Goal: Task Accomplishment & Management: Manage account settings

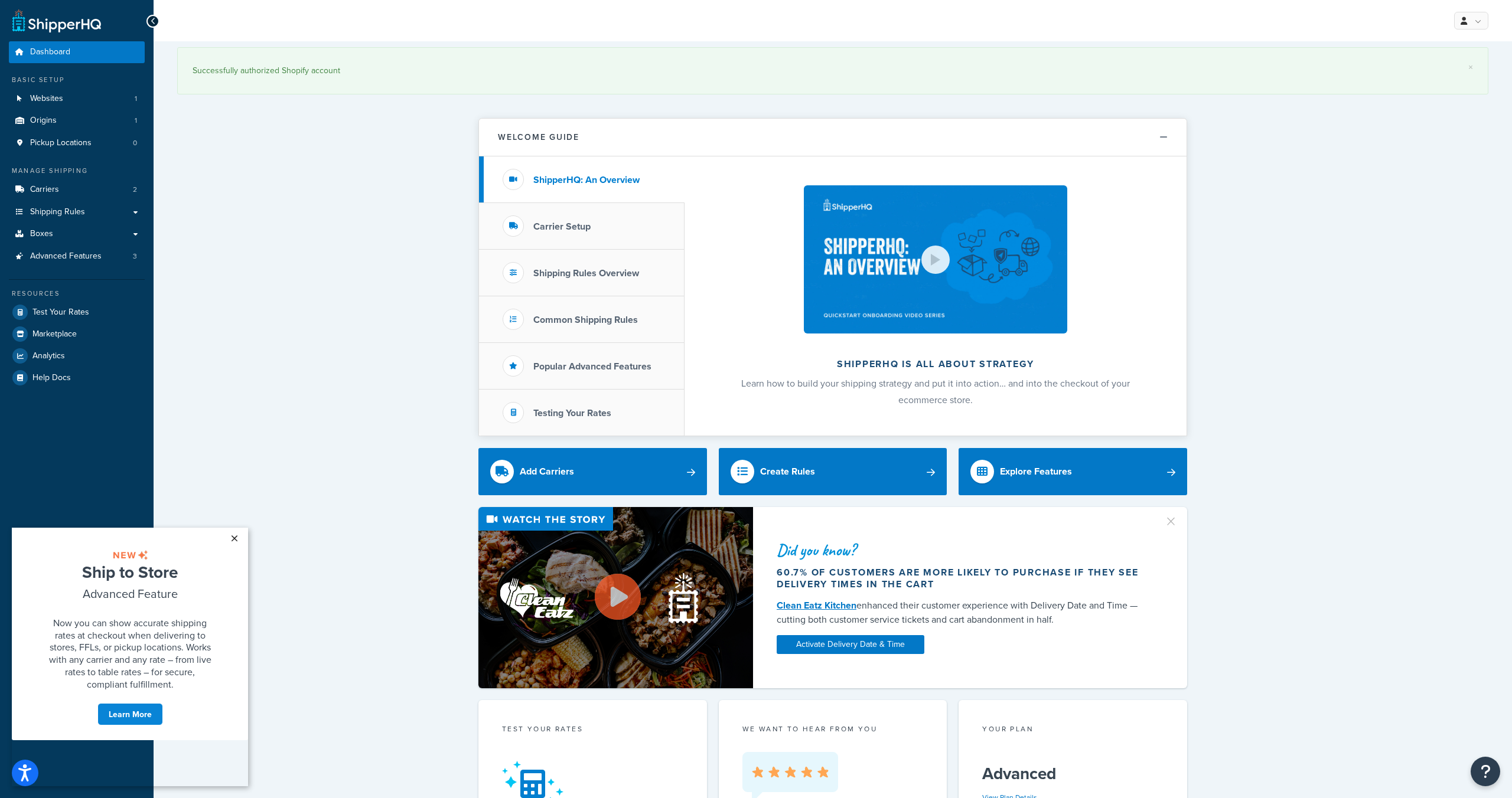
click at [236, 537] on link "×" at bounding box center [234, 539] width 21 height 21
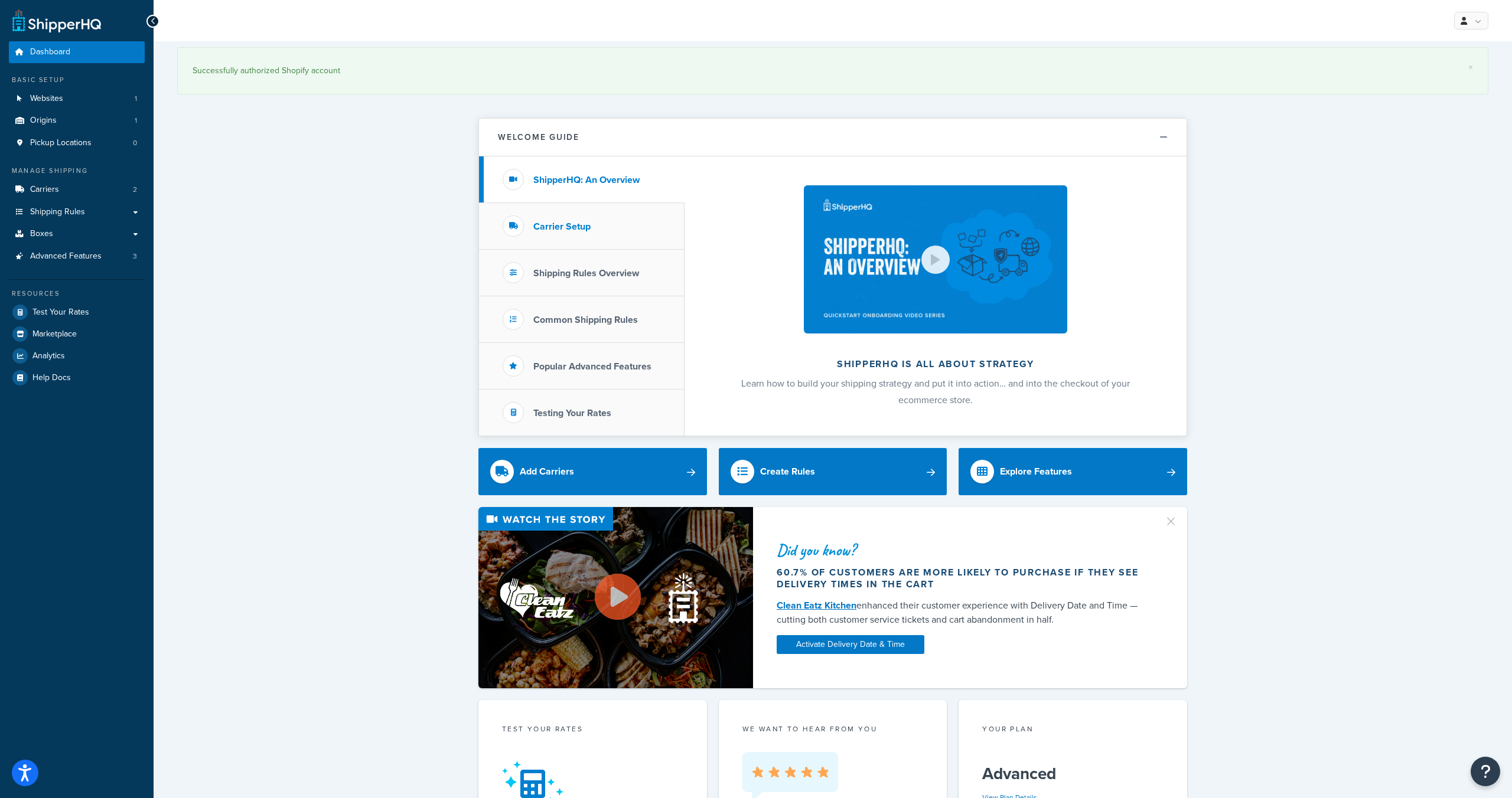
click at [575, 215] on li "Carrier Setup" at bounding box center [581, 226] width 206 height 47
click at [576, 227] on h3 "Carrier Setup" at bounding box center [562, 227] width 57 height 11
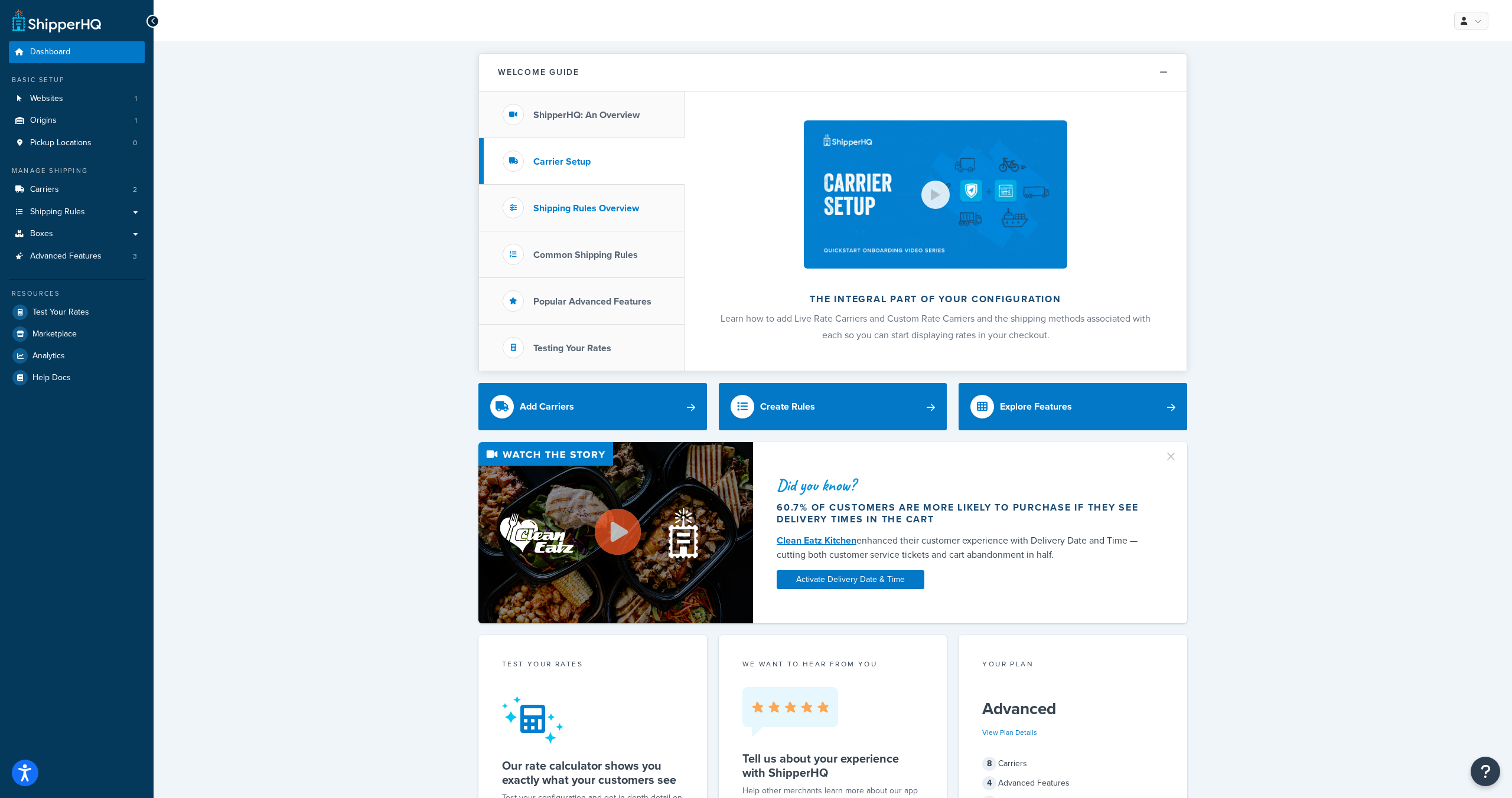
click at [623, 210] on h3 "Shipping Rules Overview" at bounding box center [586, 209] width 106 height 11
click at [603, 160] on li "Carrier Setup" at bounding box center [581, 161] width 206 height 47
click at [59, 189] on link "Carriers 2" at bounding box center [76, 190] width 136 height 22
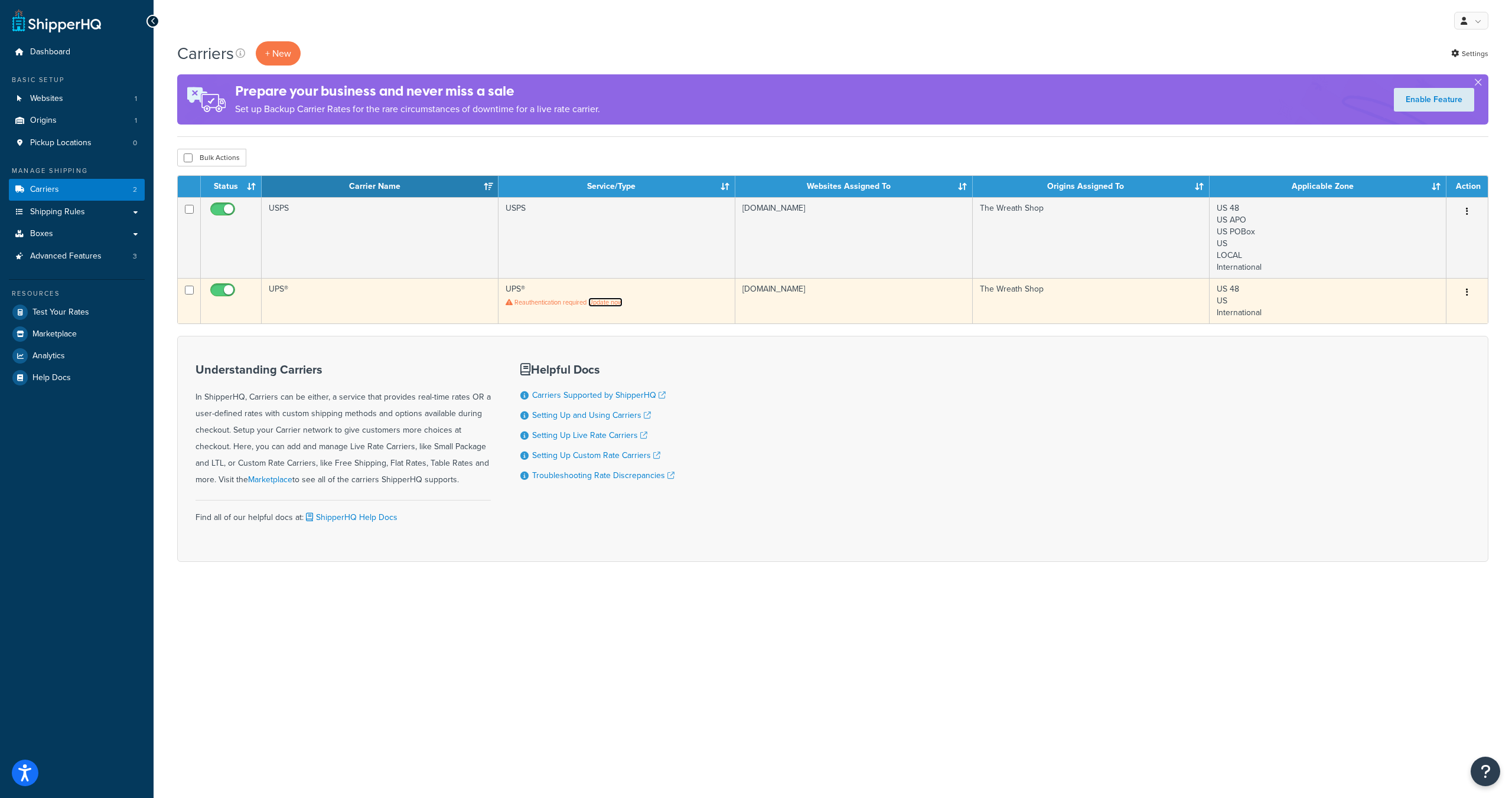
click at [613, 303] on link "Update now" at bounding box center [605, 302] width 34 height 9
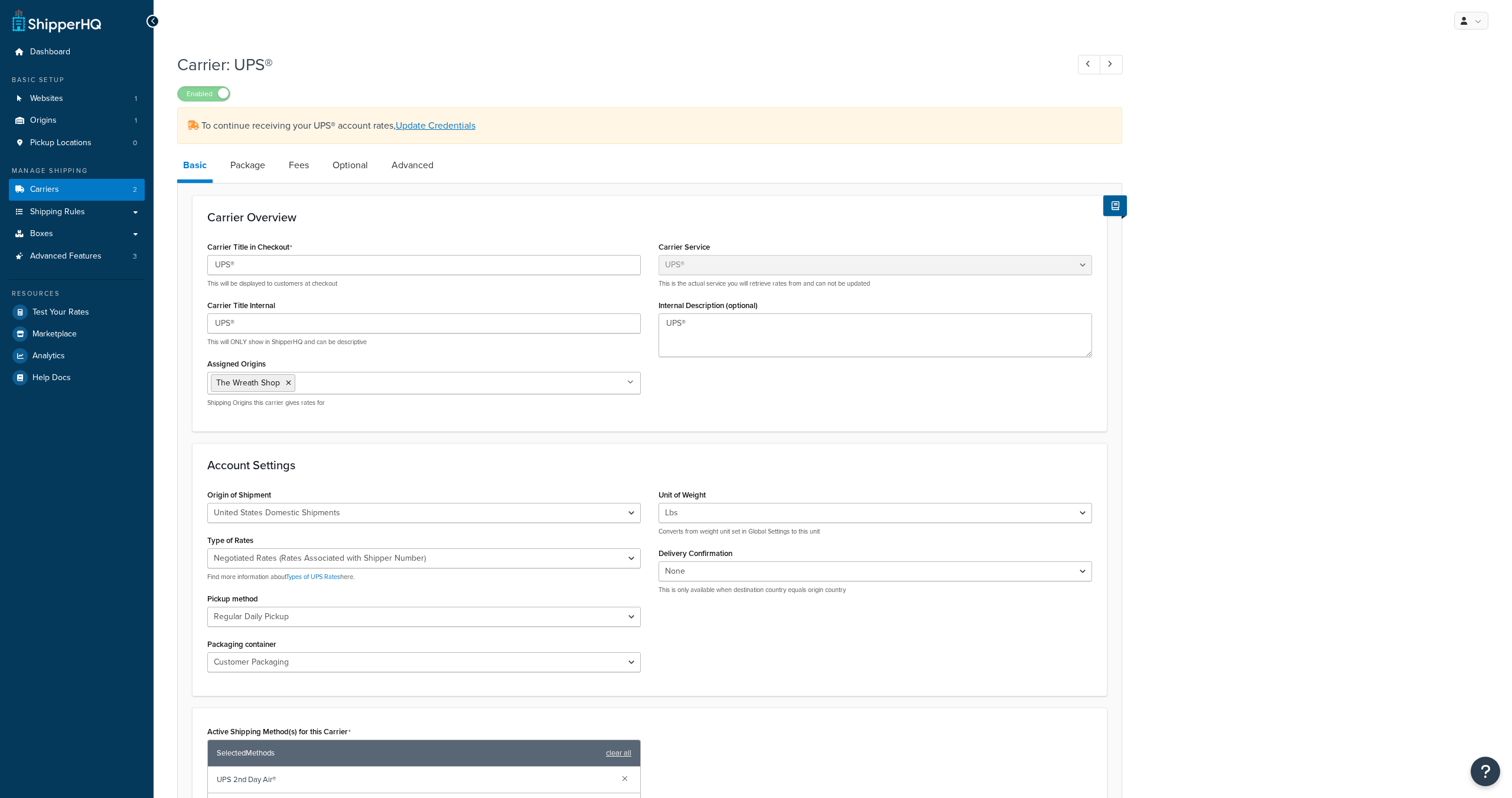
select select "ups"
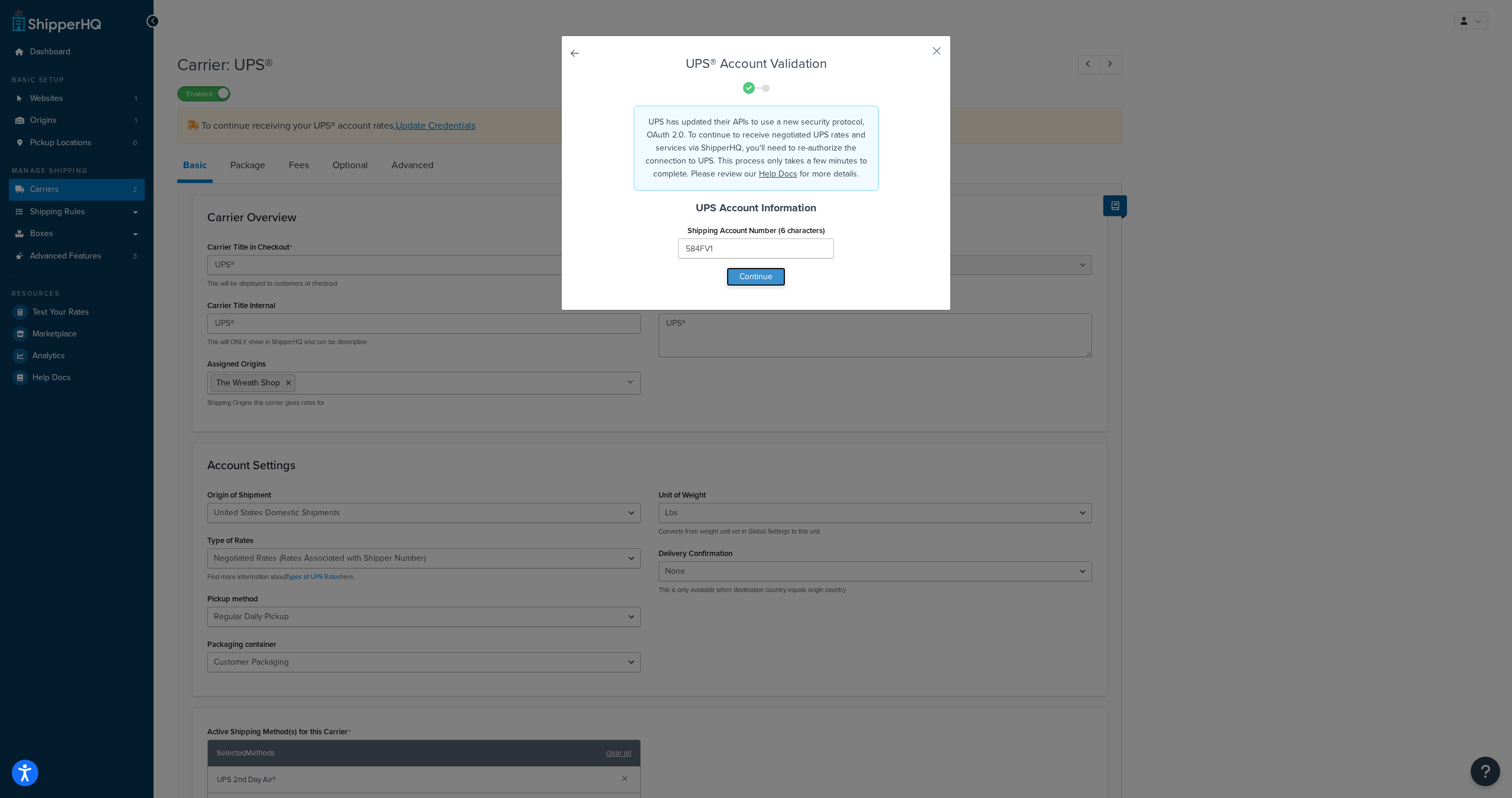
click at [770, 279] on button "Continue" at bounding box center [756, 277] width 59 height 19
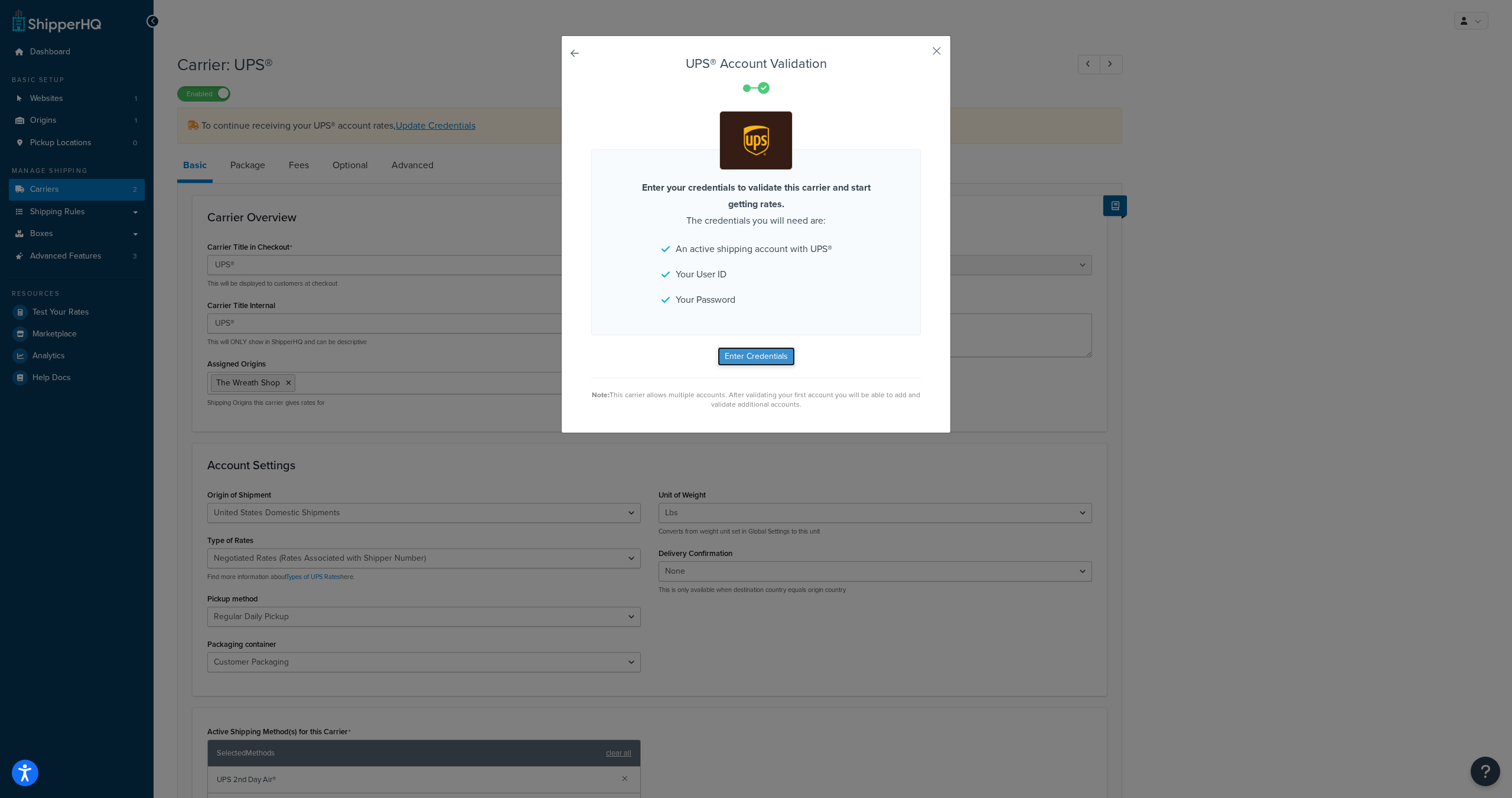
click at [768, 359] on button "Enter Credentials" at bounding box center [756, 357] width 78 height 19
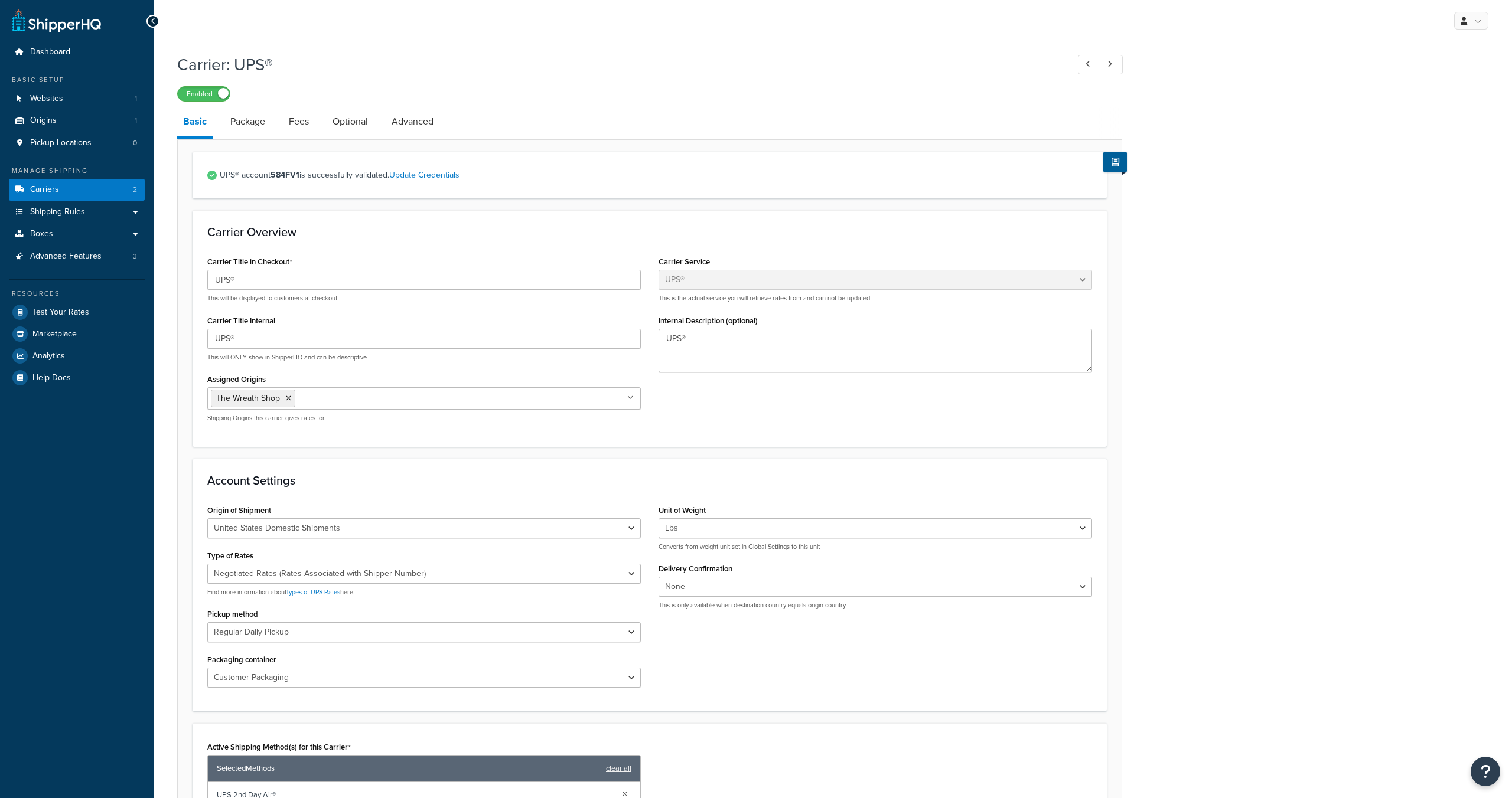
select select "ups"
click at [271, 121] on li "Package" at bounding box center [254, 121] width 59 height 28
click at [262, 126] on link "Package" at bounding box center [248, 121] width 47 height 28
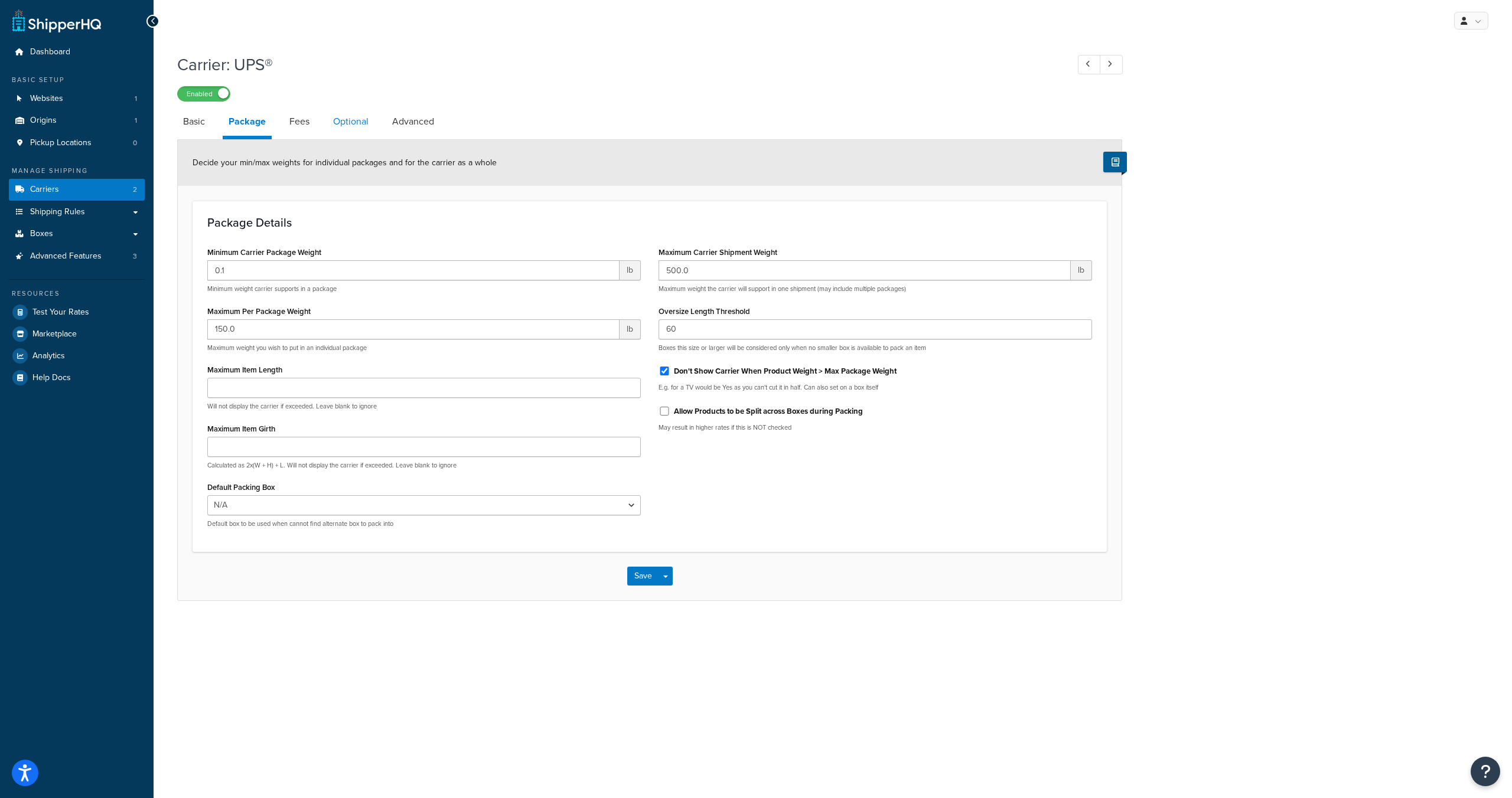
click at [331, 113] on link "Optional" at bounding box center [351, 121] width 47 height 28
select select "residential"
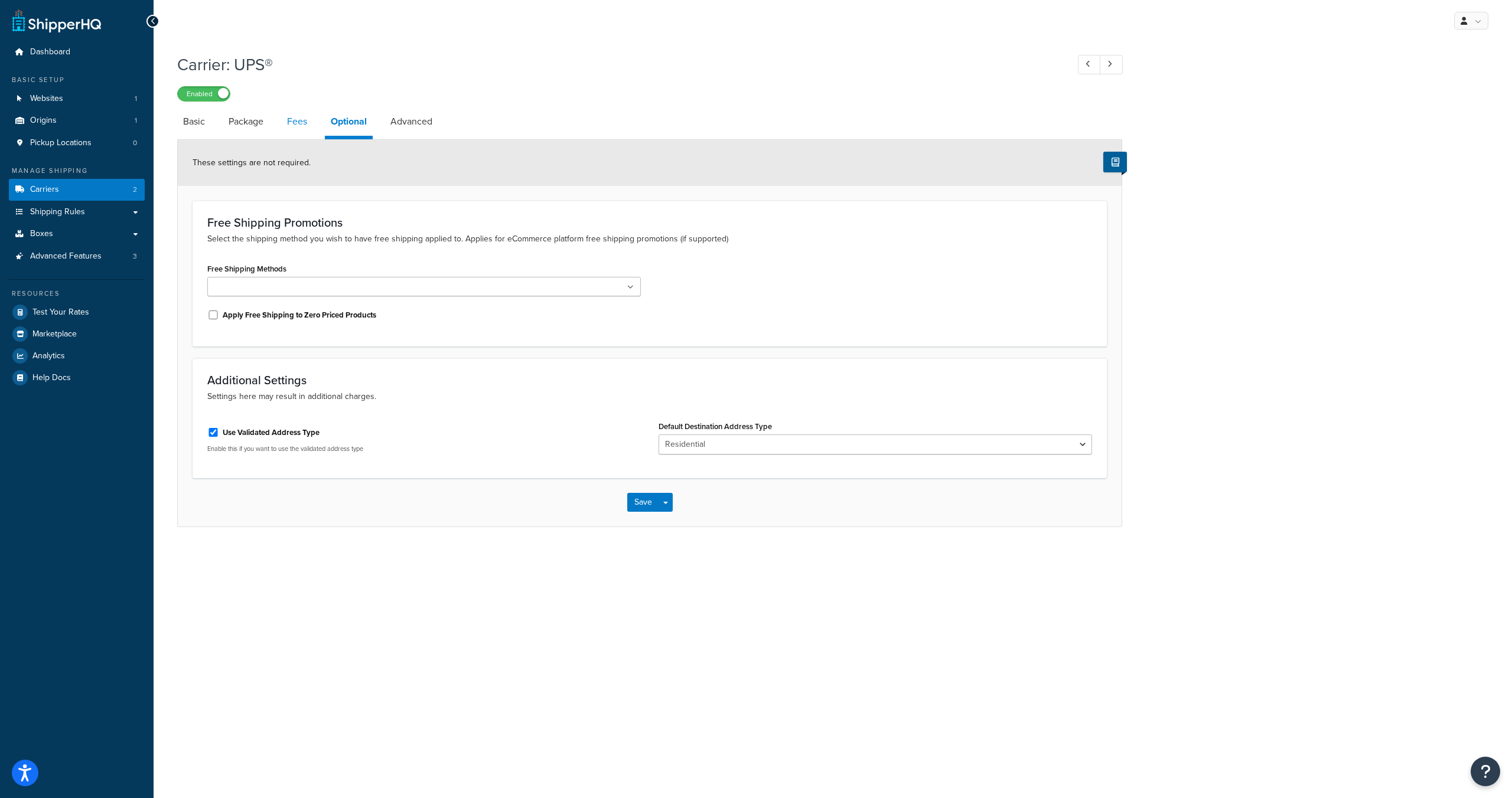
click at [298, 120] on link "Fees" at bounding box center [297, 121] width 32 height 28
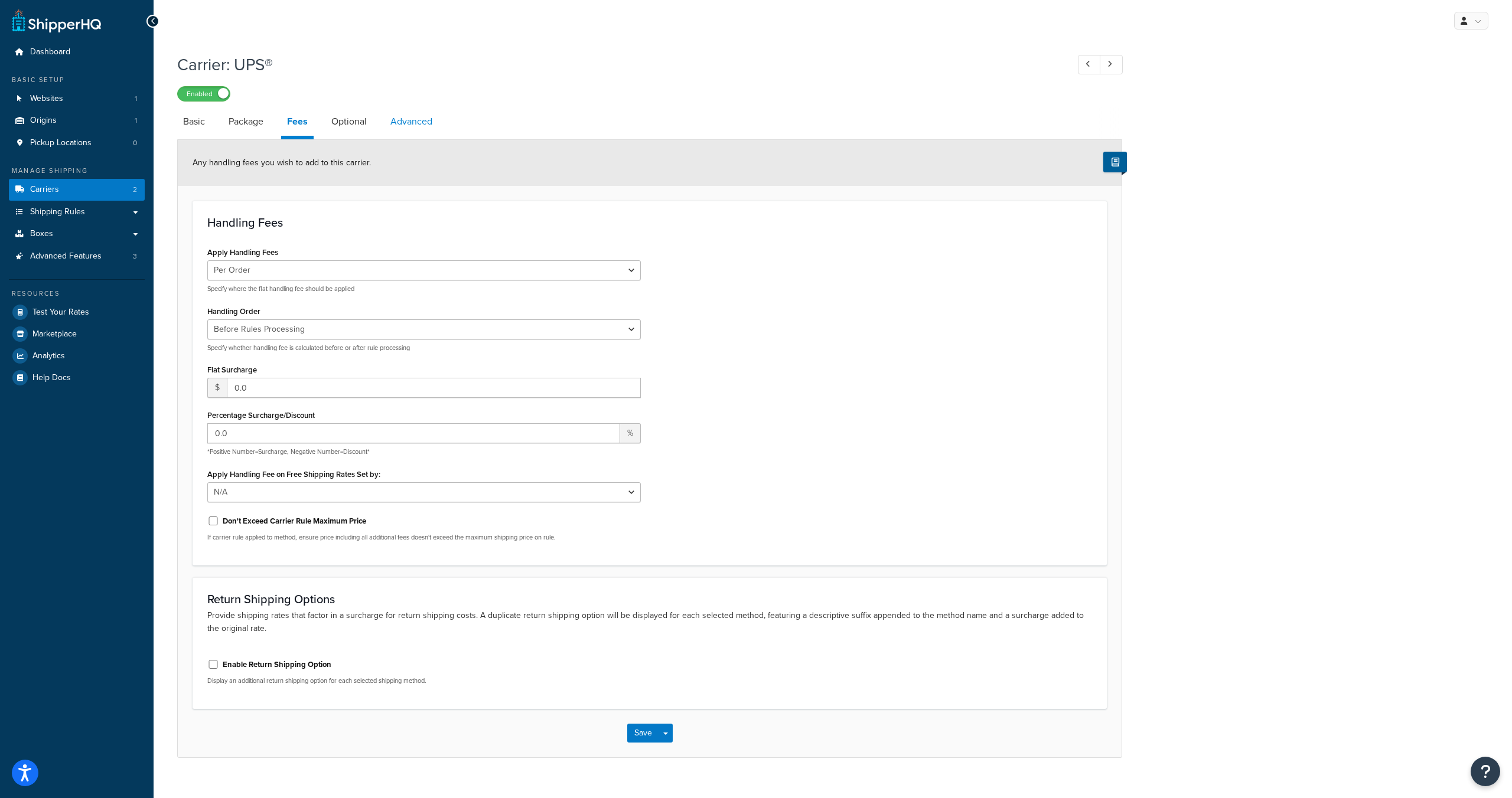
click at [405, 124] on link "Advanced" at bounding box center [411, 121] width 54 height 28
select select "false"
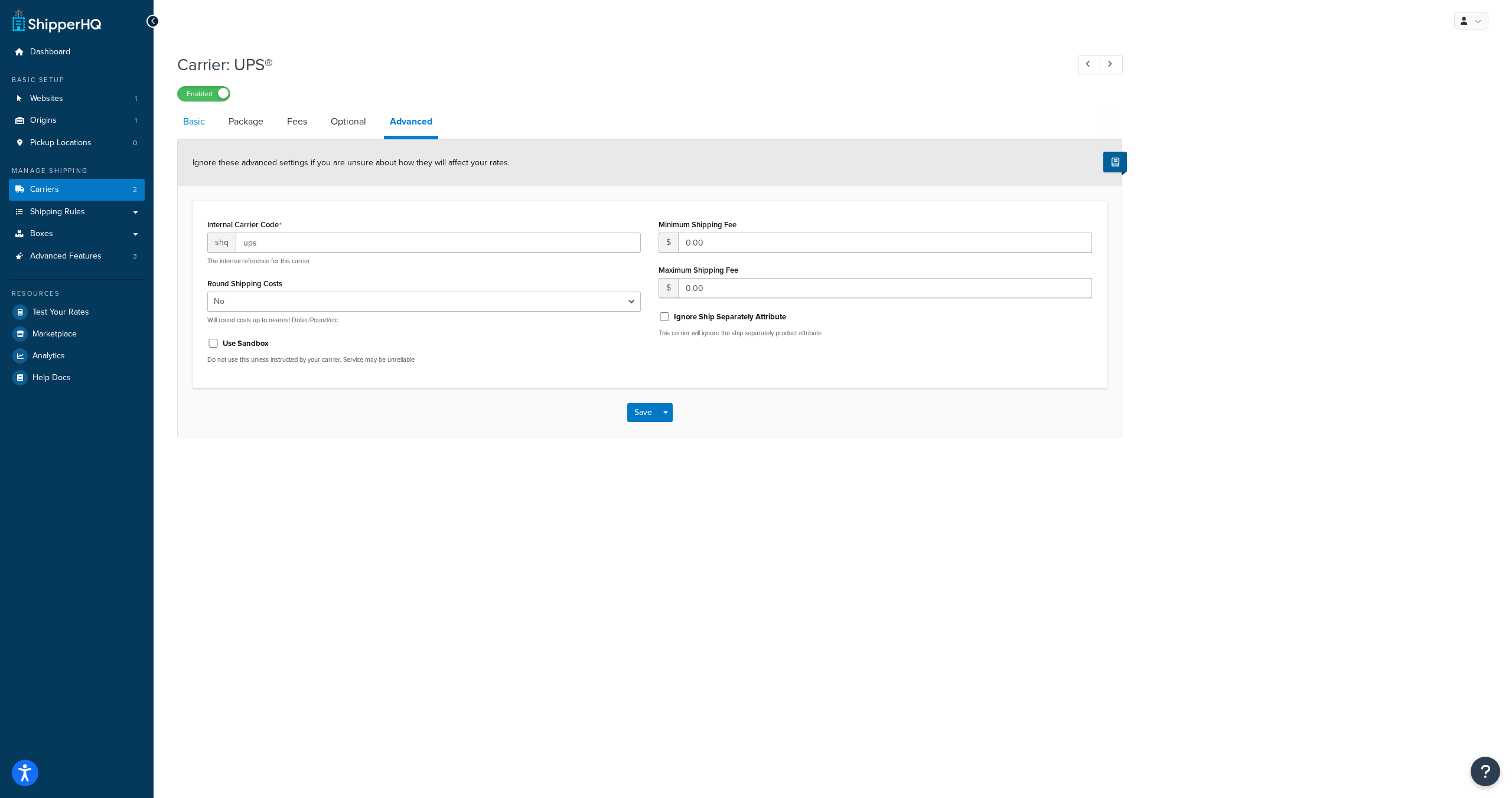
click at [184, 114] on link "Basic" at bounding box center [194, 121] width 34 height 28
select select "ups"
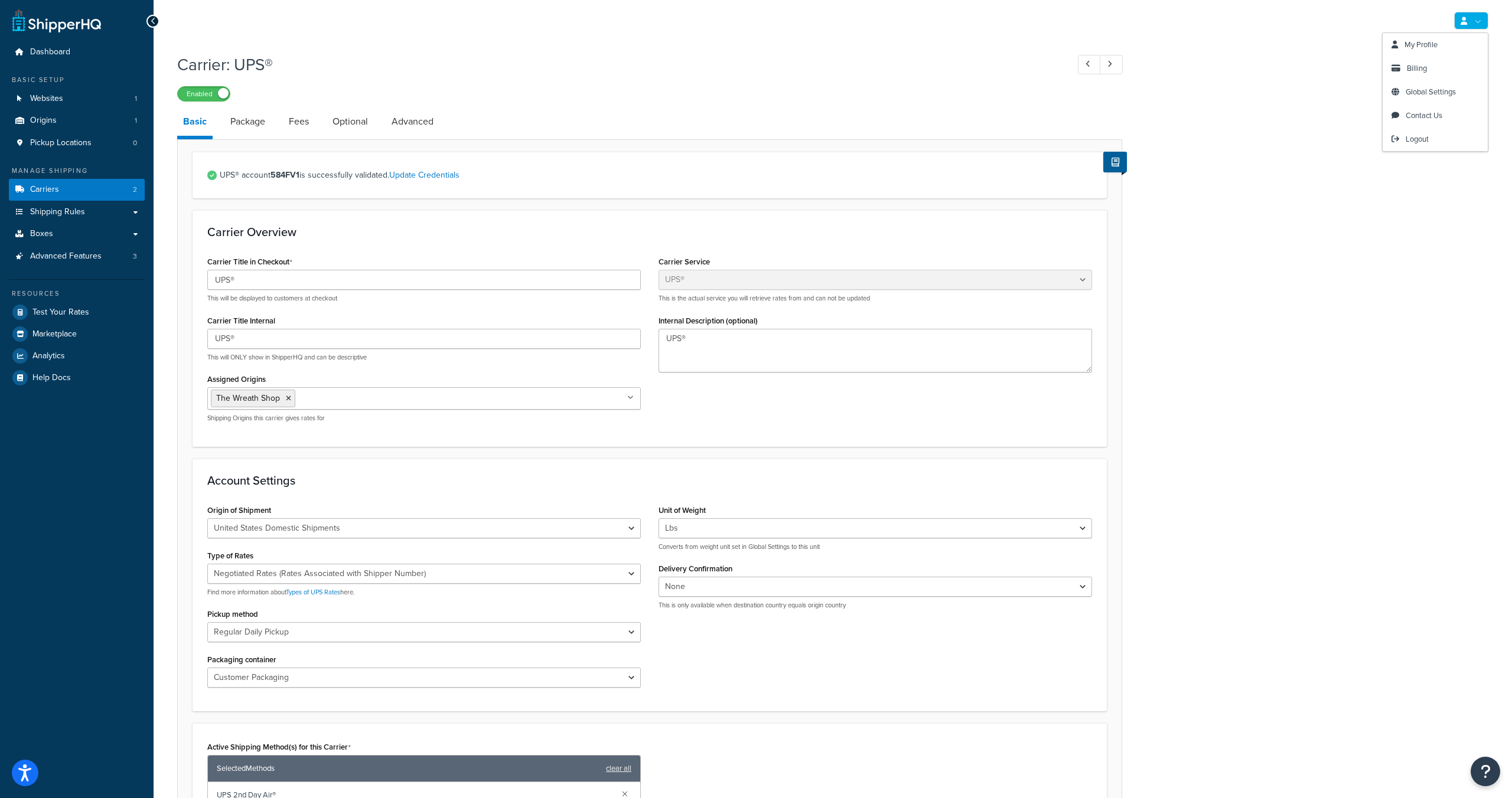
click at [1477, 23] on link at bounding box center [1471, 21] width 34 height 18
click at [1169, 167] on div "Carrier: UPS® Enabled Basic Package Fees Optional Advanced UPS® account 584FV1 …" at bounding box center [833, 654] width 1358 height 1213
click at [1122, 164] on button at bounding box center [1115, 162] width 24 height 21
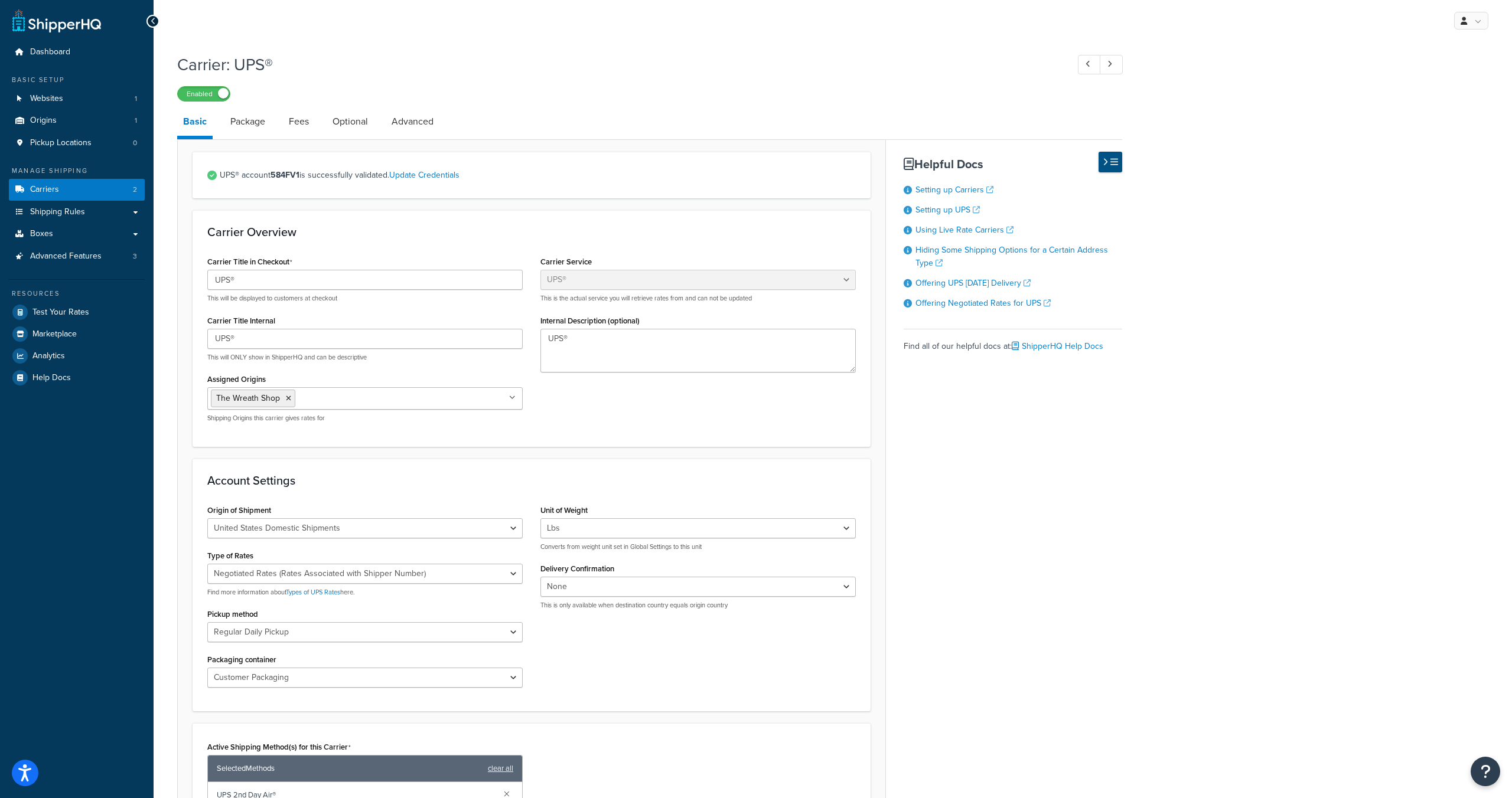
click at [1117, 163] on icon at bounding box center [1114, 162] width 8 height 9
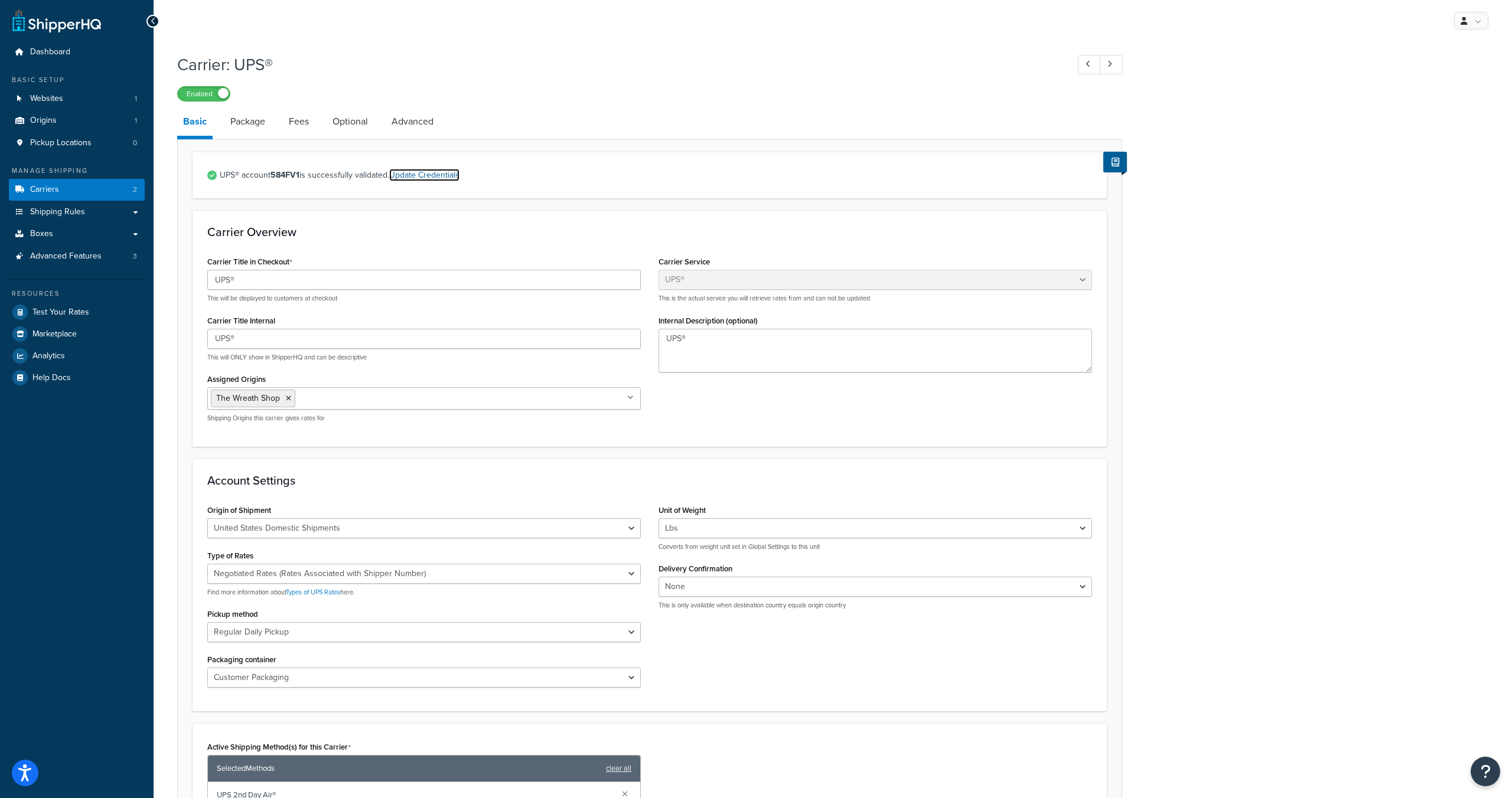
click at [415, 178] on link "Update Credentials" at bounding box center [424, 175] width 71 height 12
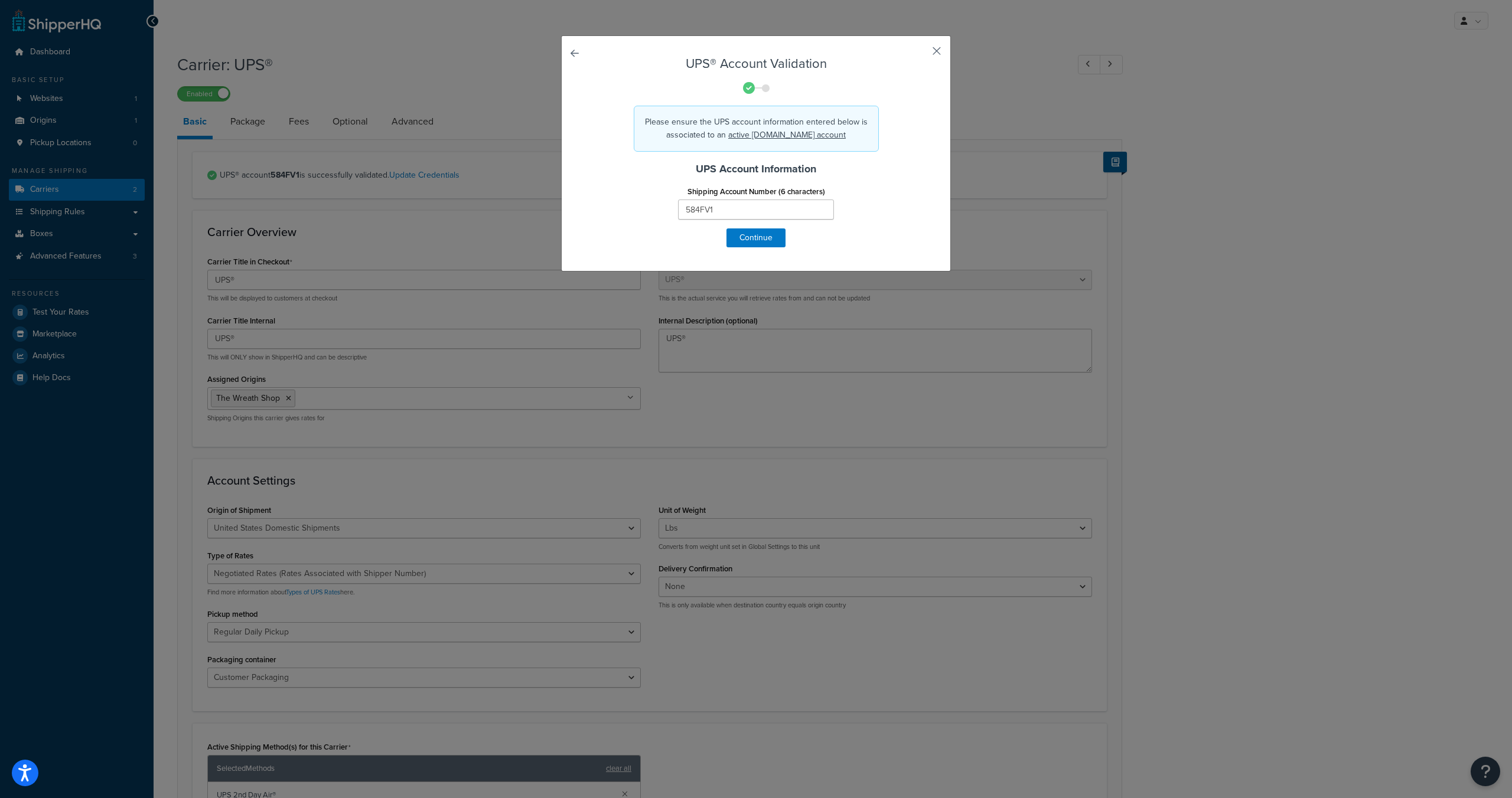
click at [921, 54] on button "button" at bounding box center [919, 55] width 3 height 3
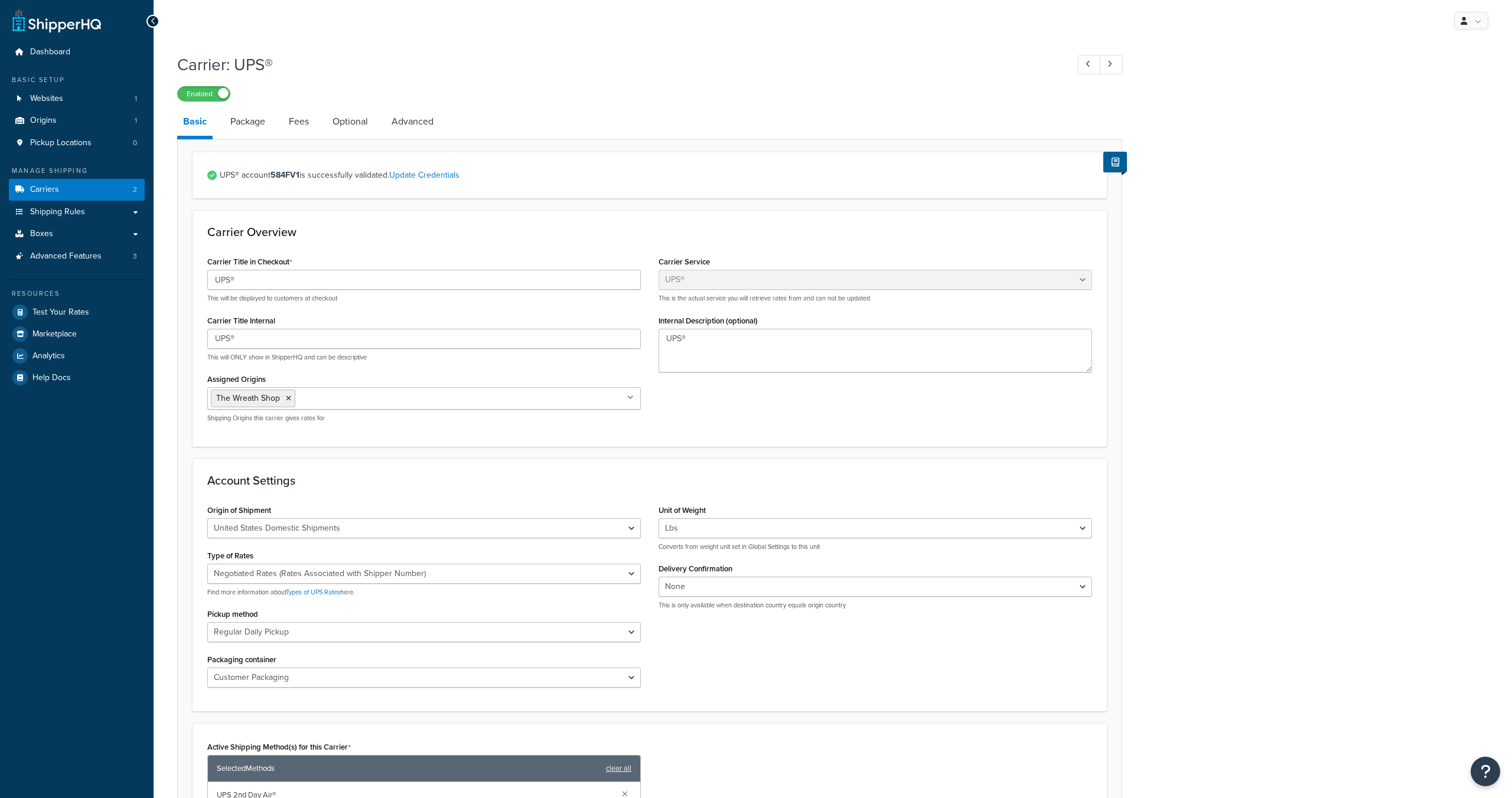
select select "ups"
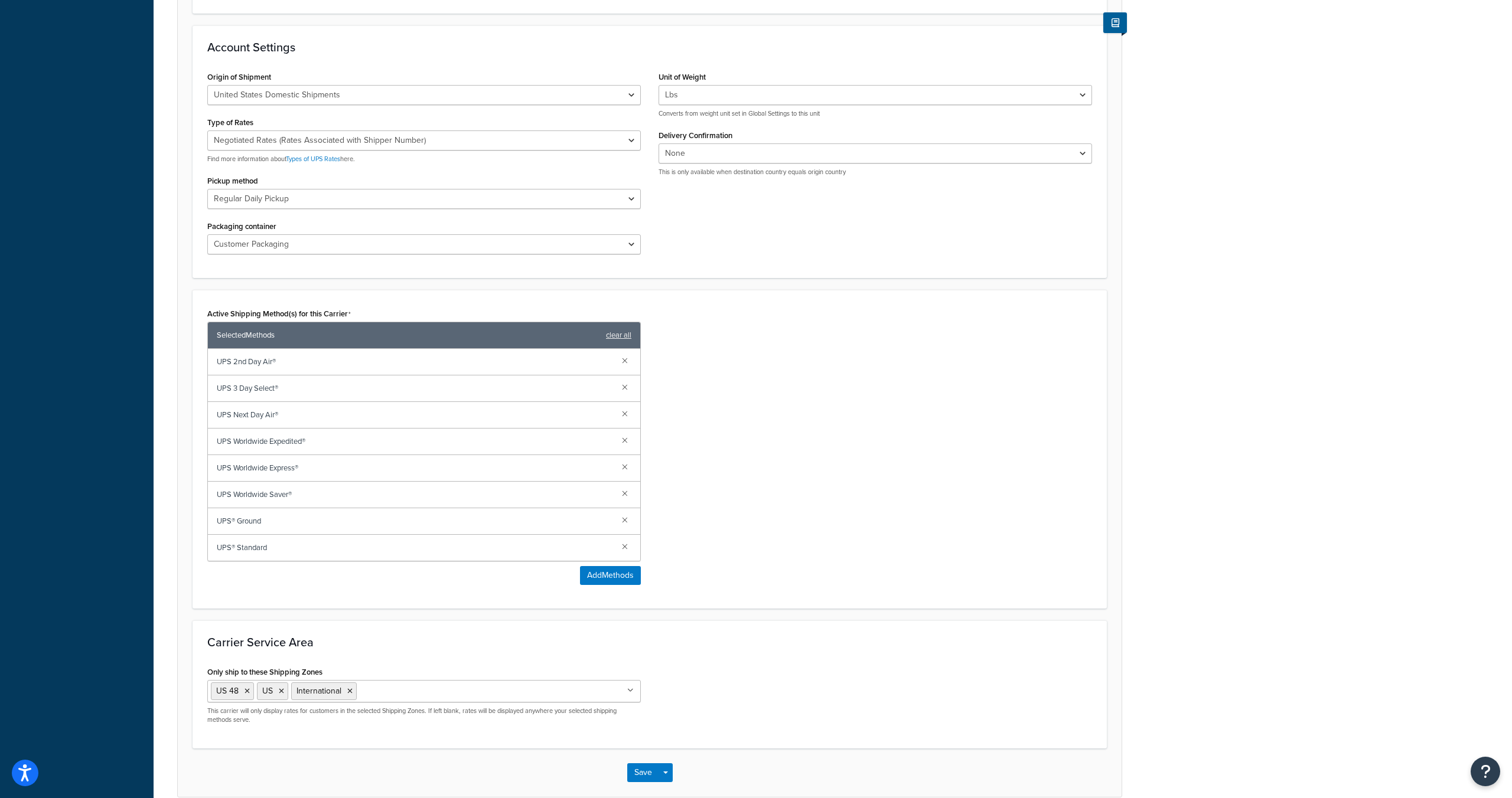
scroll to position [430, 0]
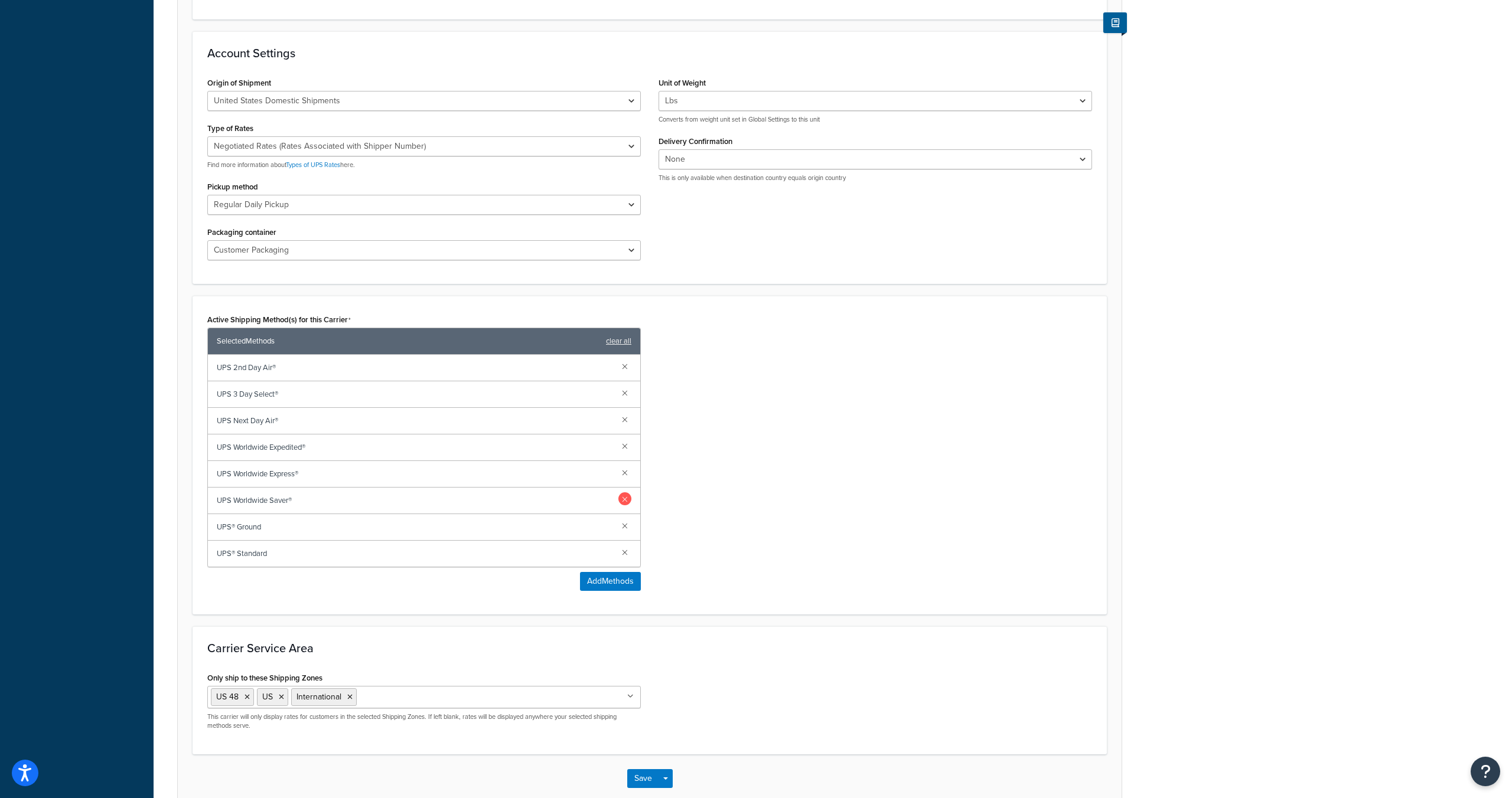
click at [625, 493] on link at bounding box center [625, 499] width 13 height 13
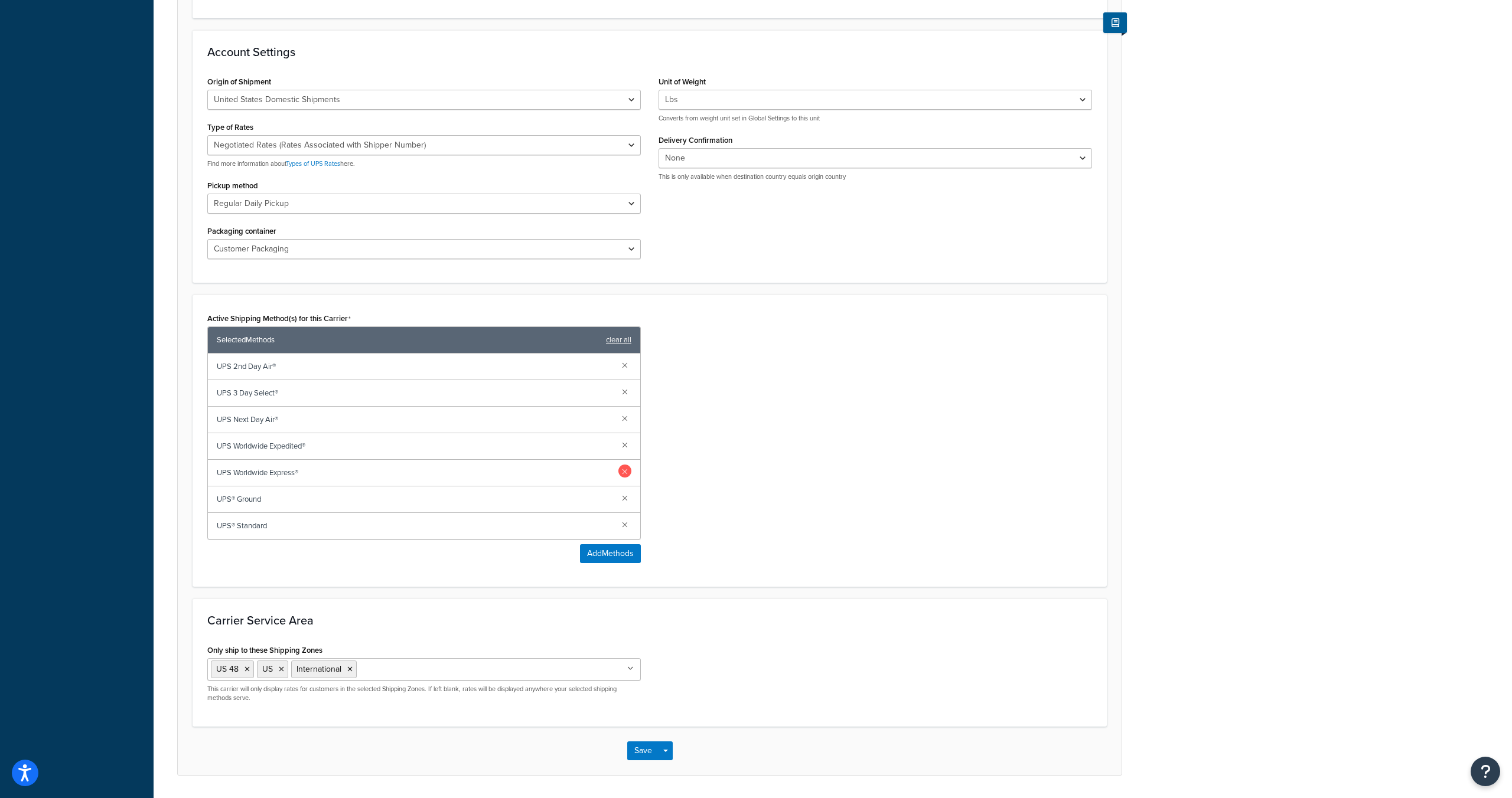
click at [626, 469] on link at bounding box center [625, 471] width 13 height 13
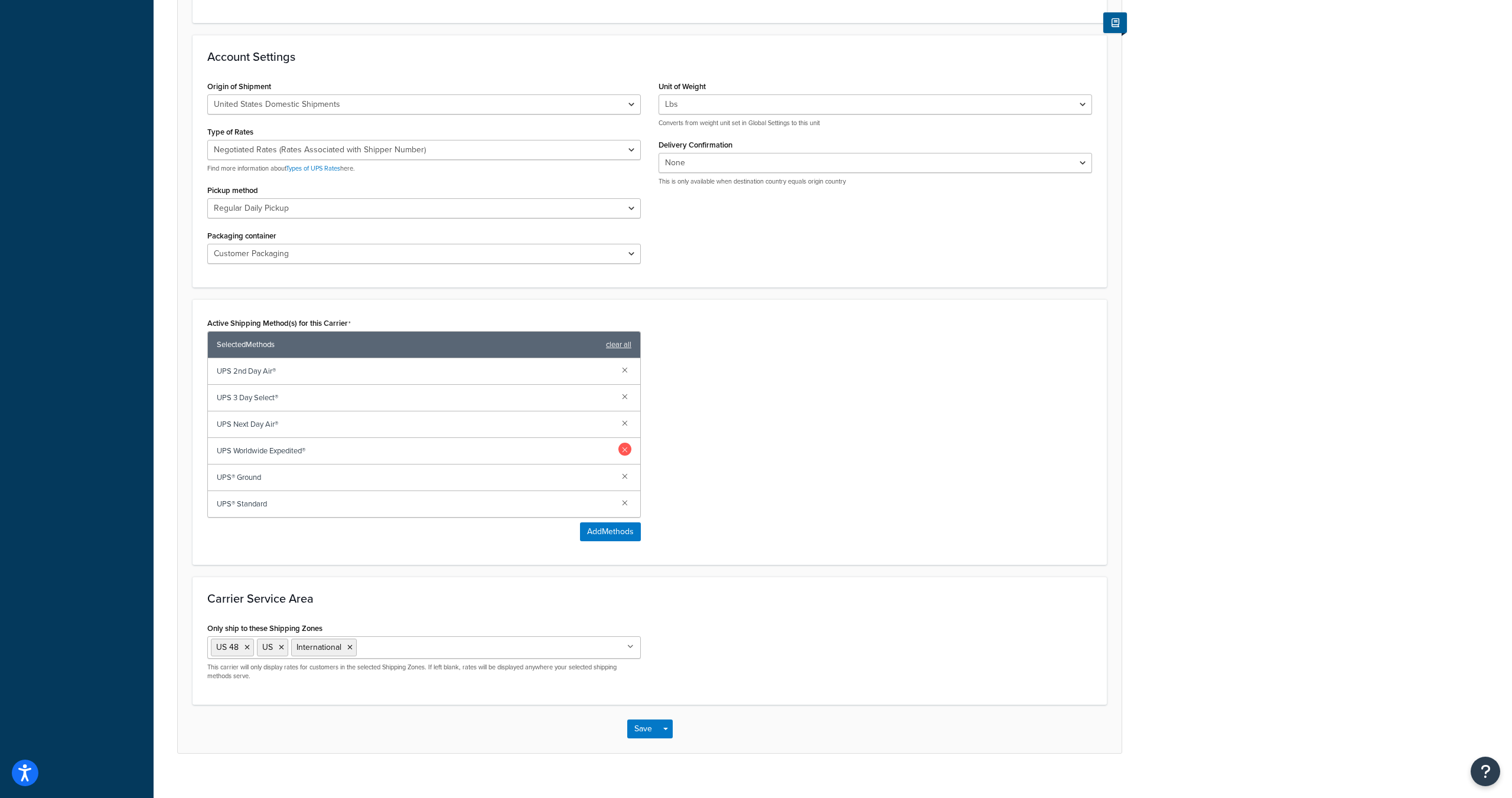
click at [622, 447] on link at bounding box center [625, 449] width 13 height 13
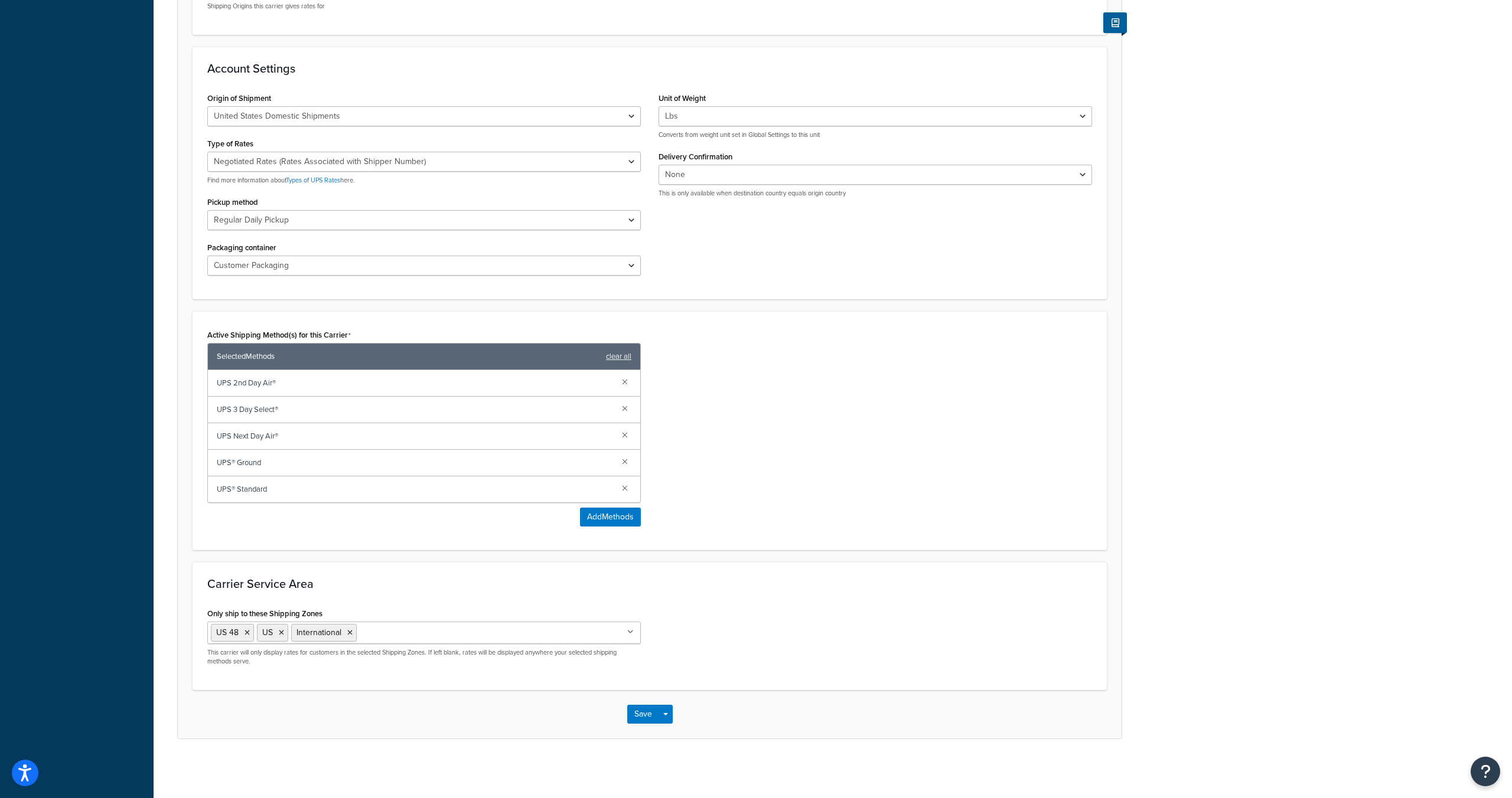
scroll to position [413, 0]
click at [638, 717] on button "Save" at bounding box center [643, 714] width 32 height 19
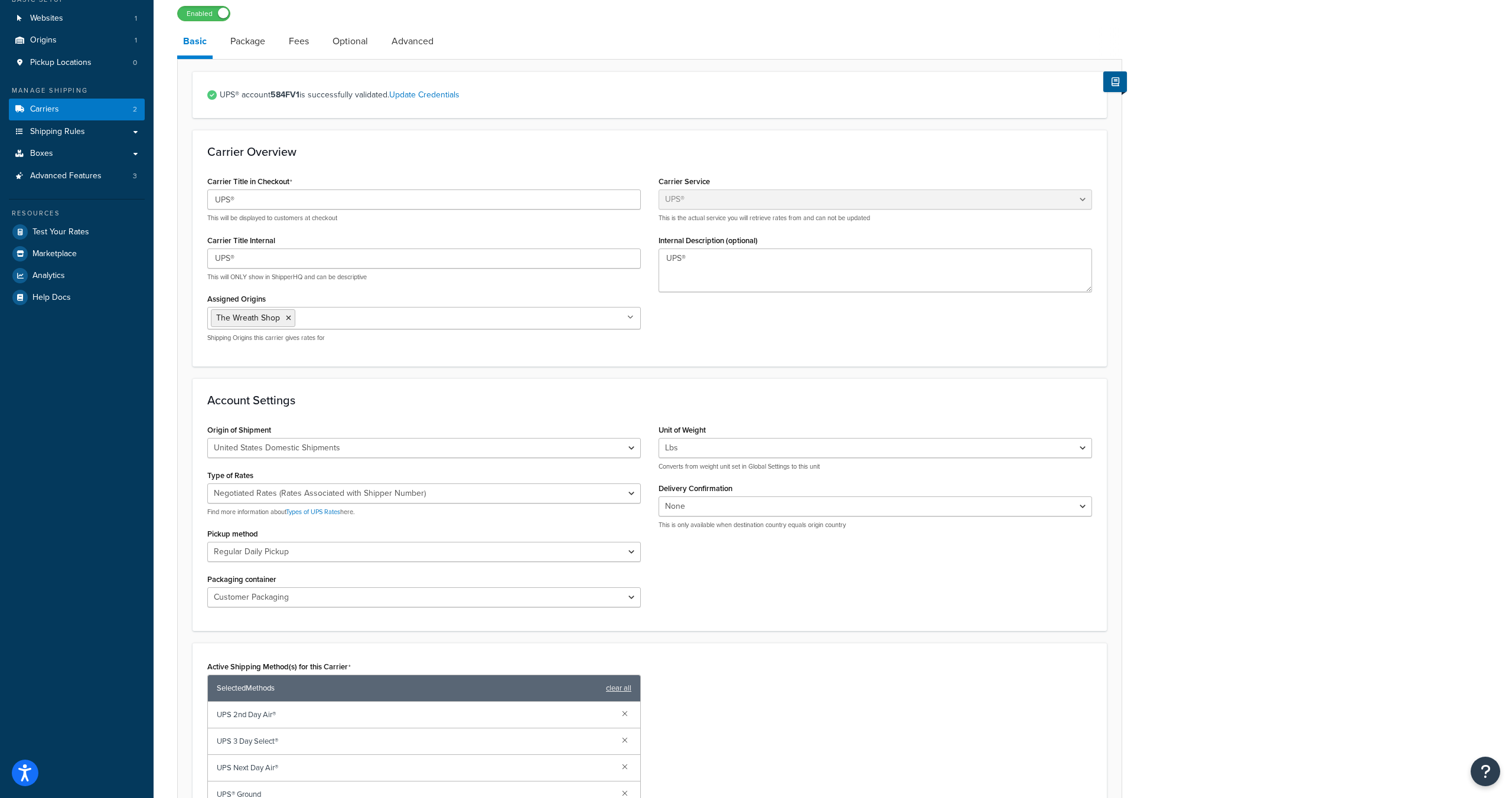
scroll to position [267, 0]
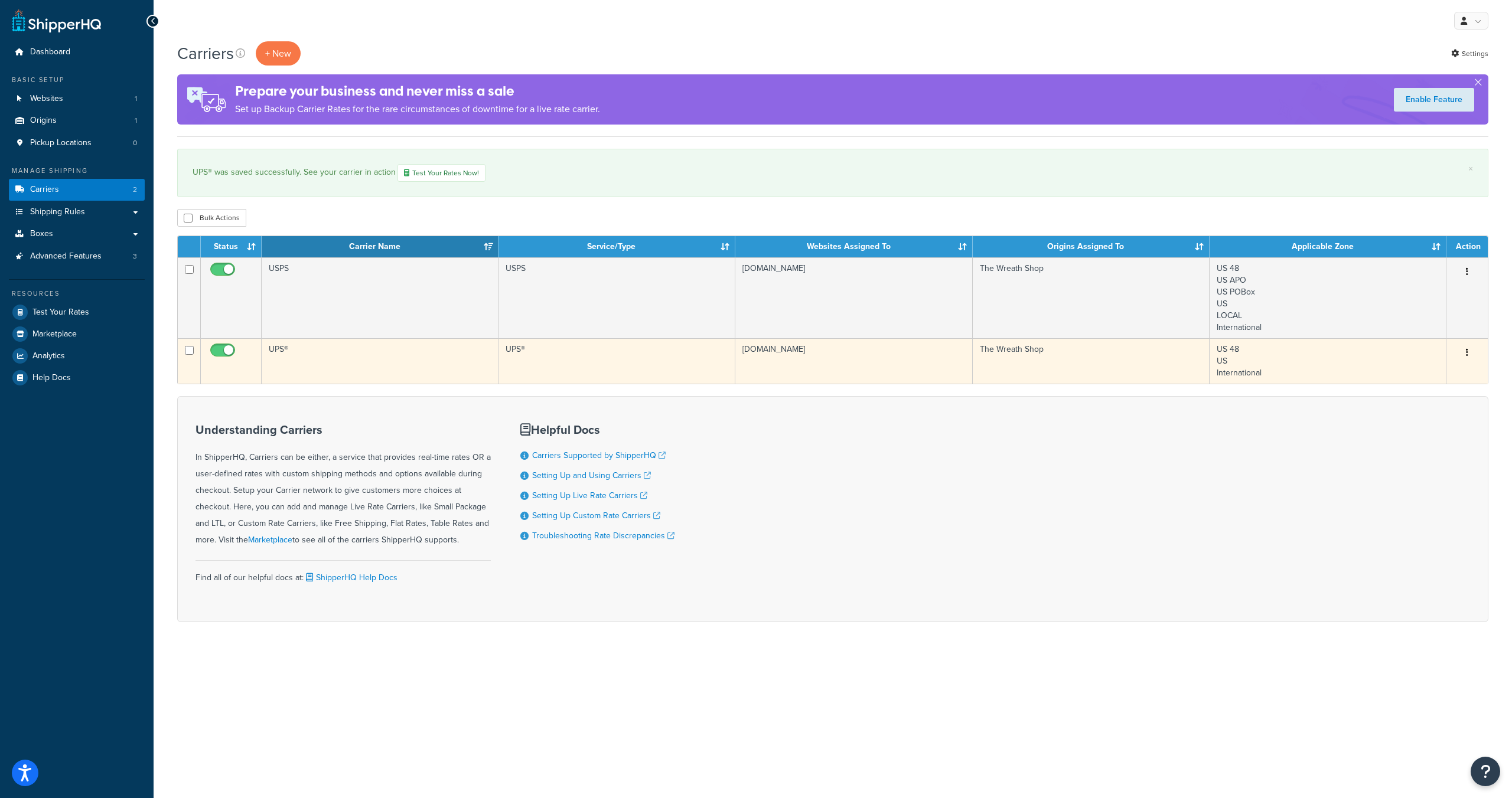
click at [282, 348] on td "UPS®" at bounding box center [380, 361] width 237 height 46
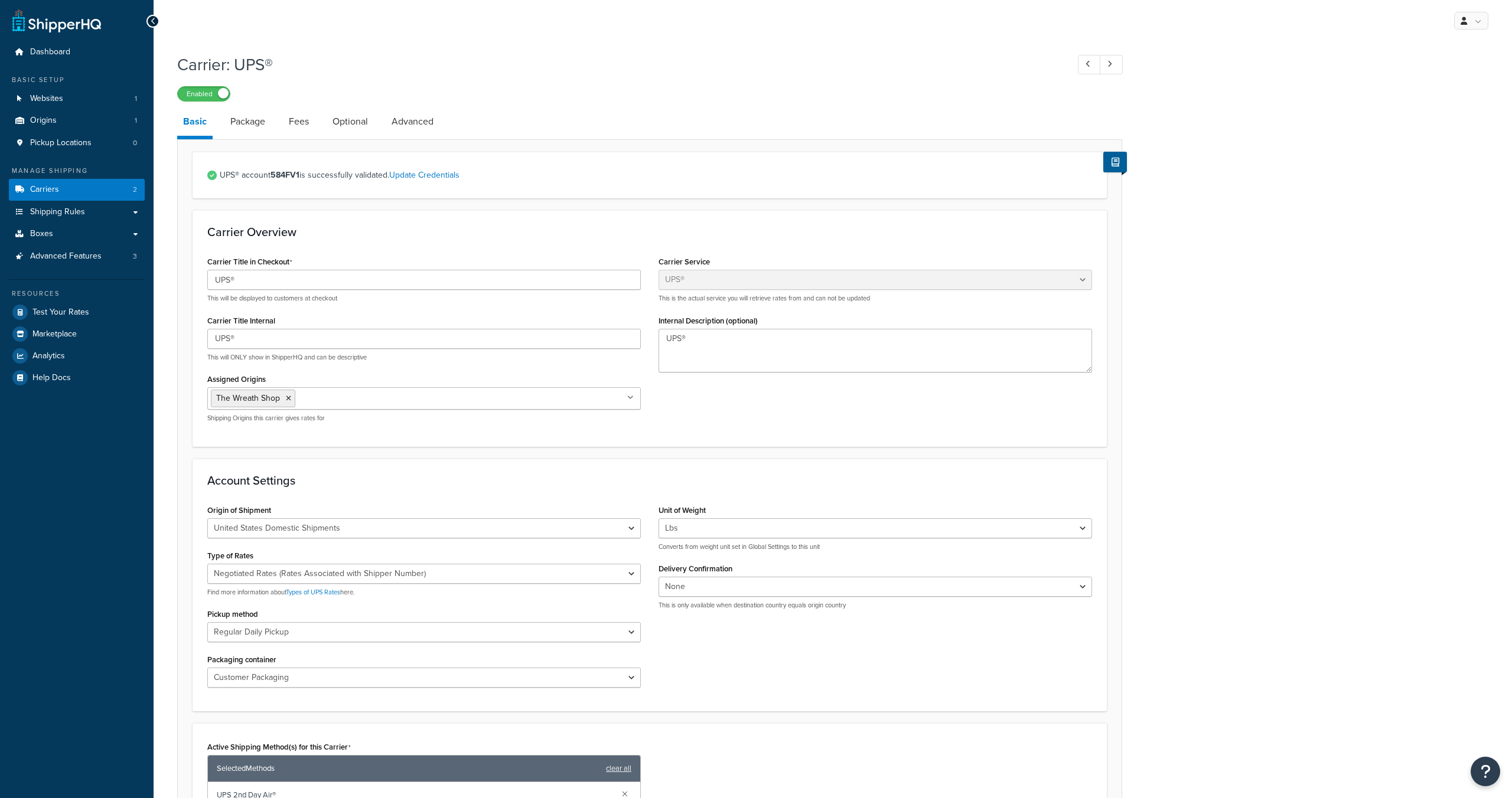
select select "ups"
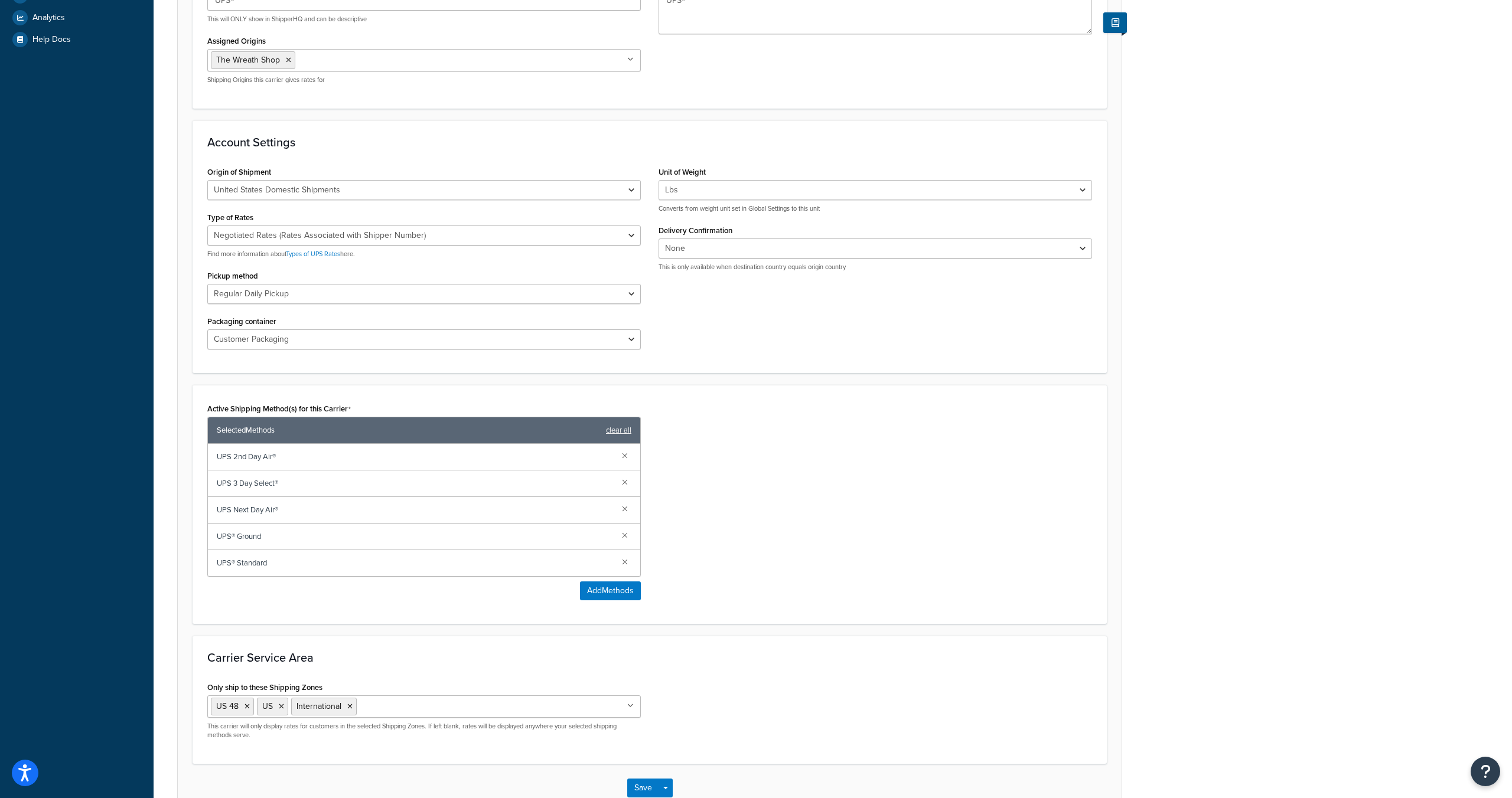
scroll to position [413, 0]
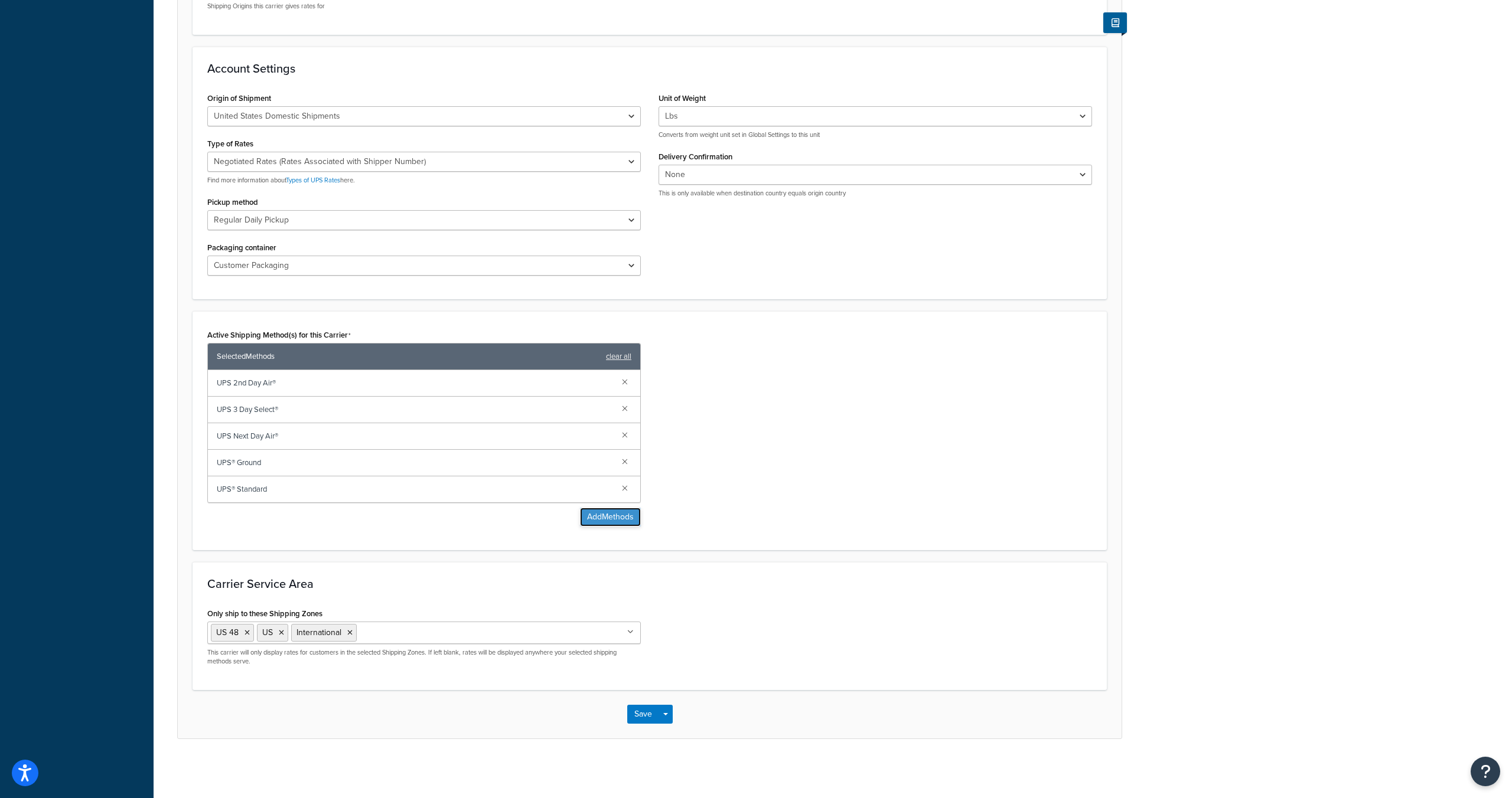
click at [635, 515] on button "Add Methods" at bounding box center [610, 517] width 61 height 19
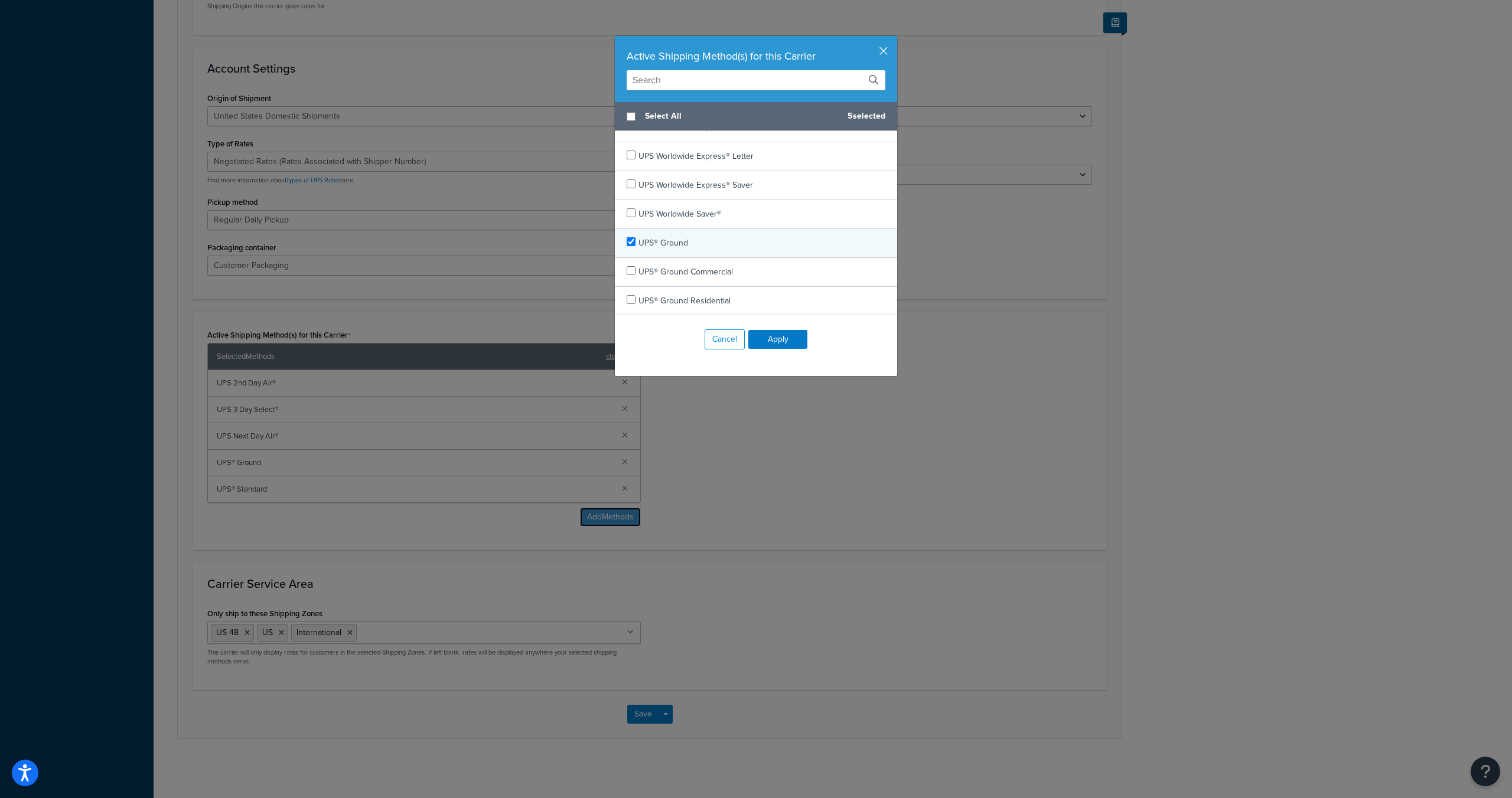
scroll to position [684, 0]
checkbox input "false"
click at [686, 293] on div "UPS® Standard" at bounding box center [666, 300] width 55 height 17
click at [801, 341] on button "Apply" at bounding box center [778, 339] width 59 height 19
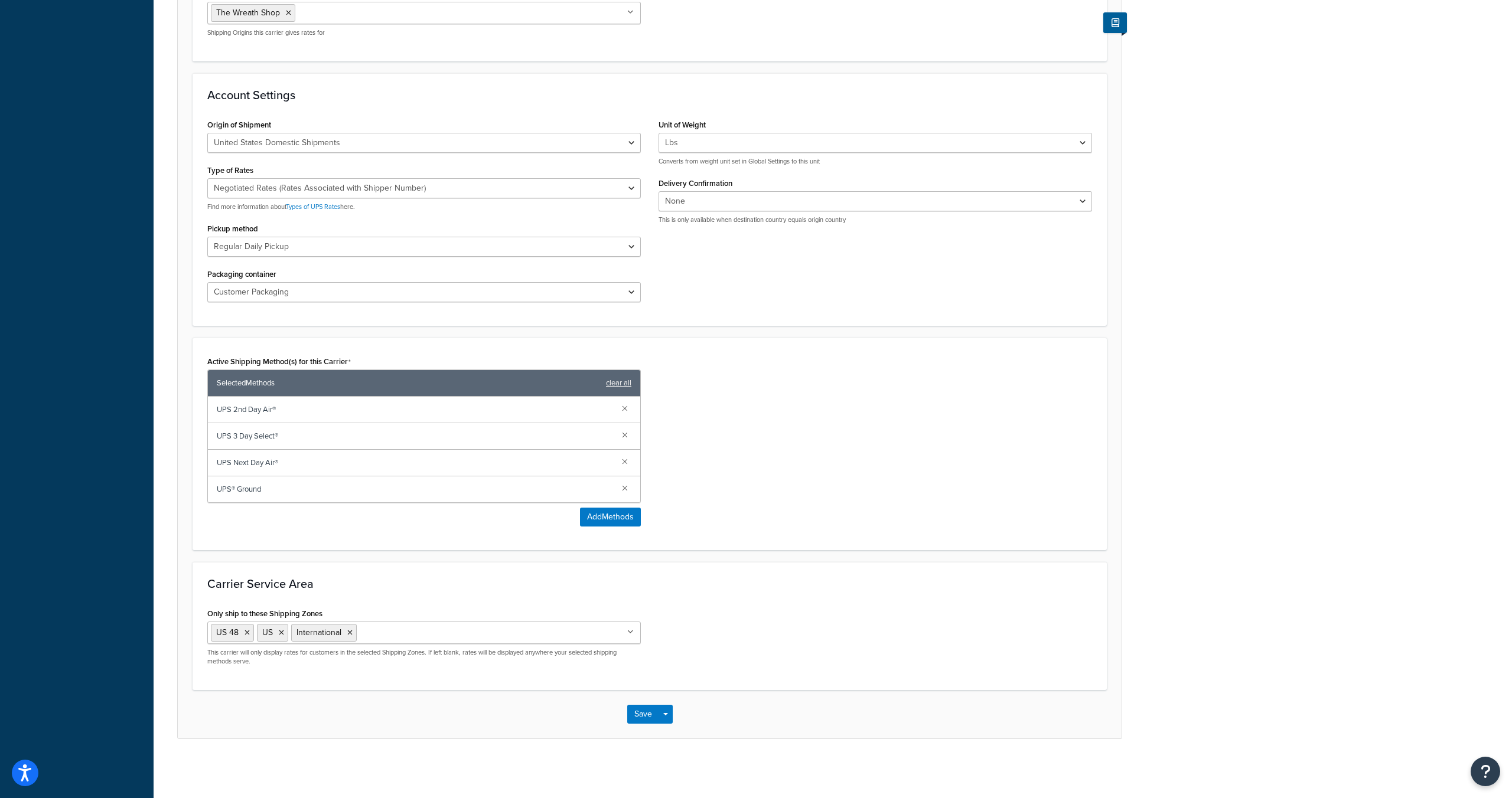
scroll to position [386, 0]
click at [642, 709] on button "Save" at bounding box center [643, 714] width 32 height 19
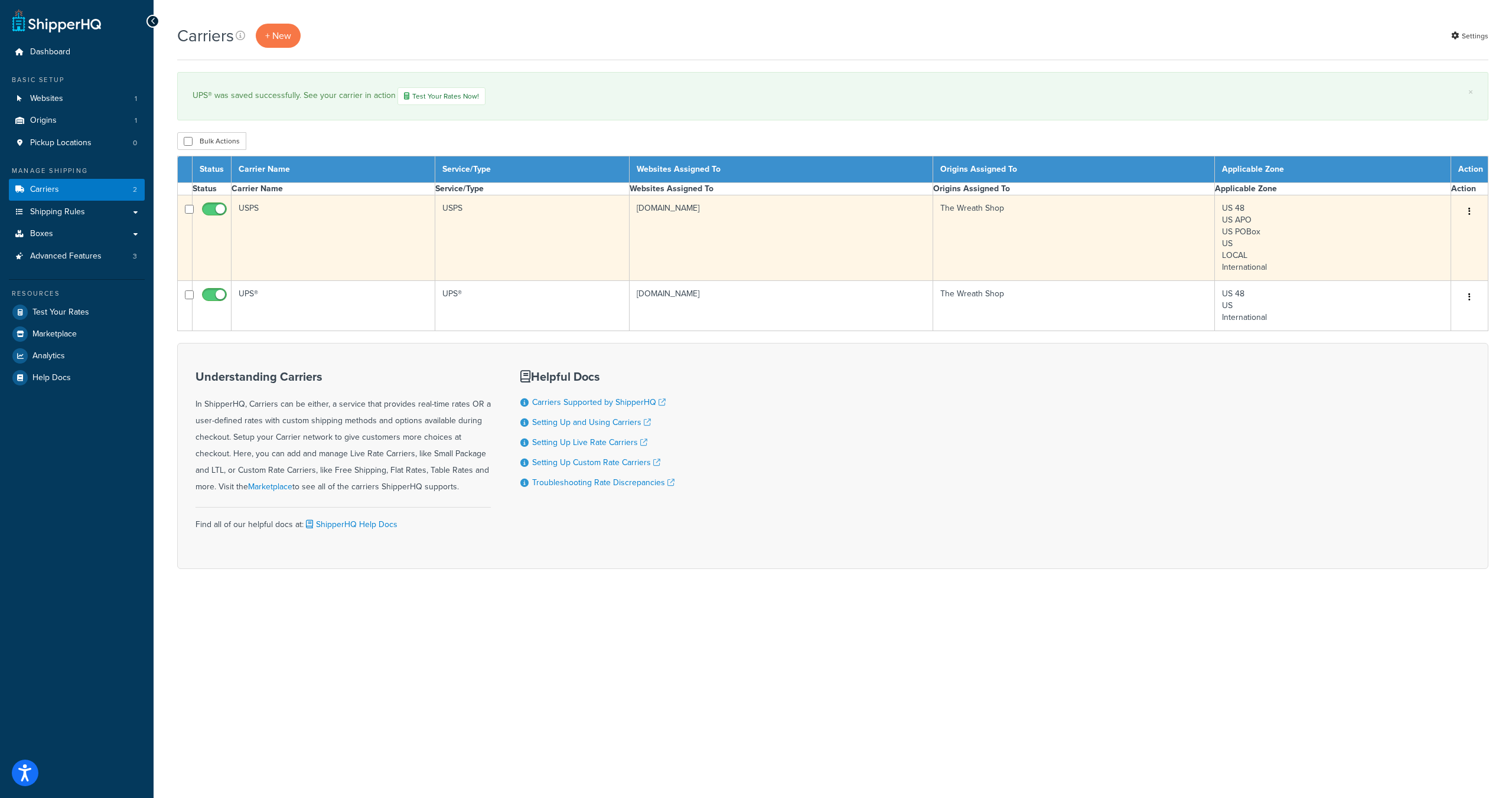
click at [249, 210] on td "USPS" at bounding box center [334, 238] width 204 height 85
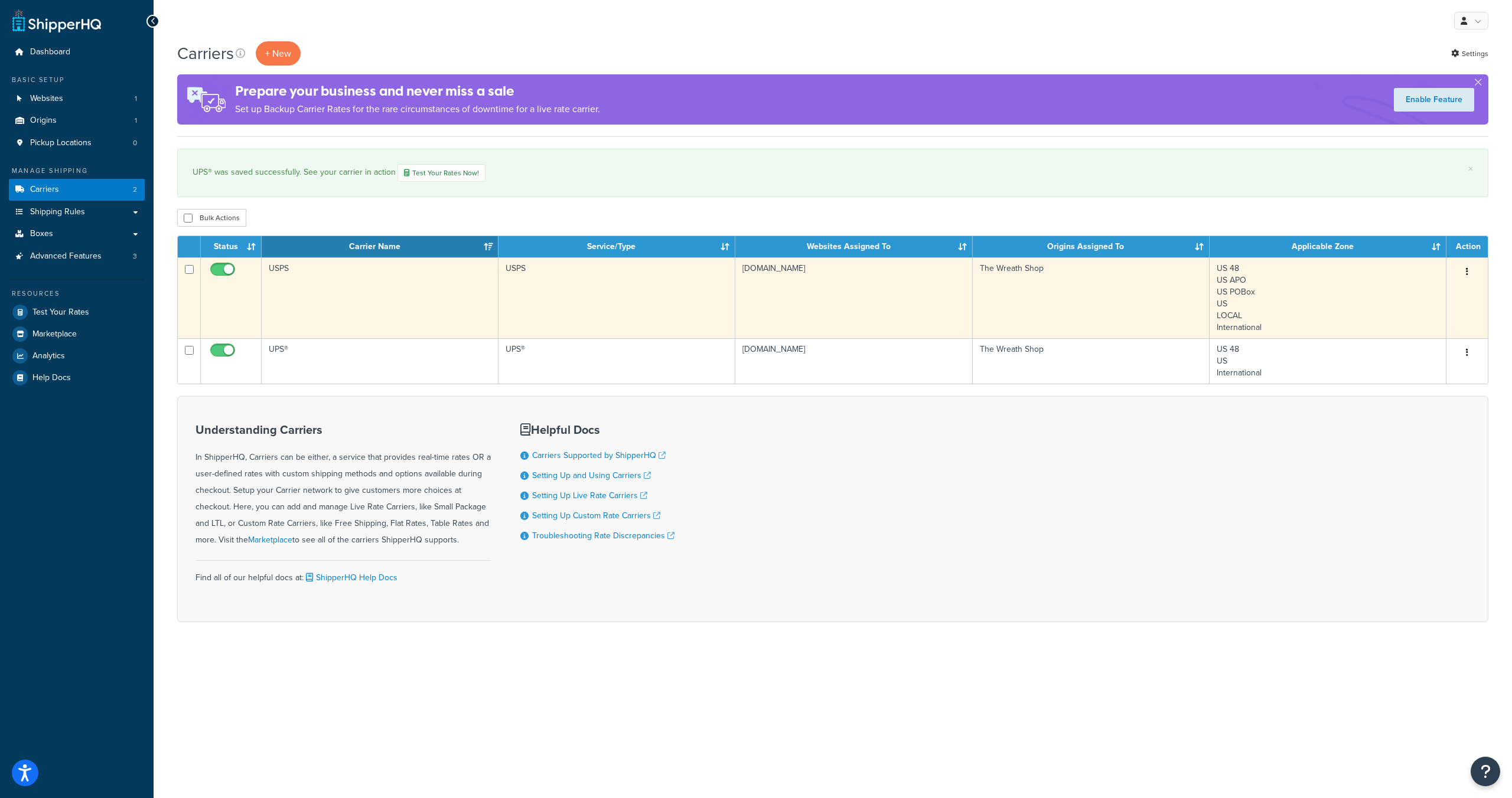
click at [273, 268] on td "USPS" at bounding box center [380, 297] width 237 height 81
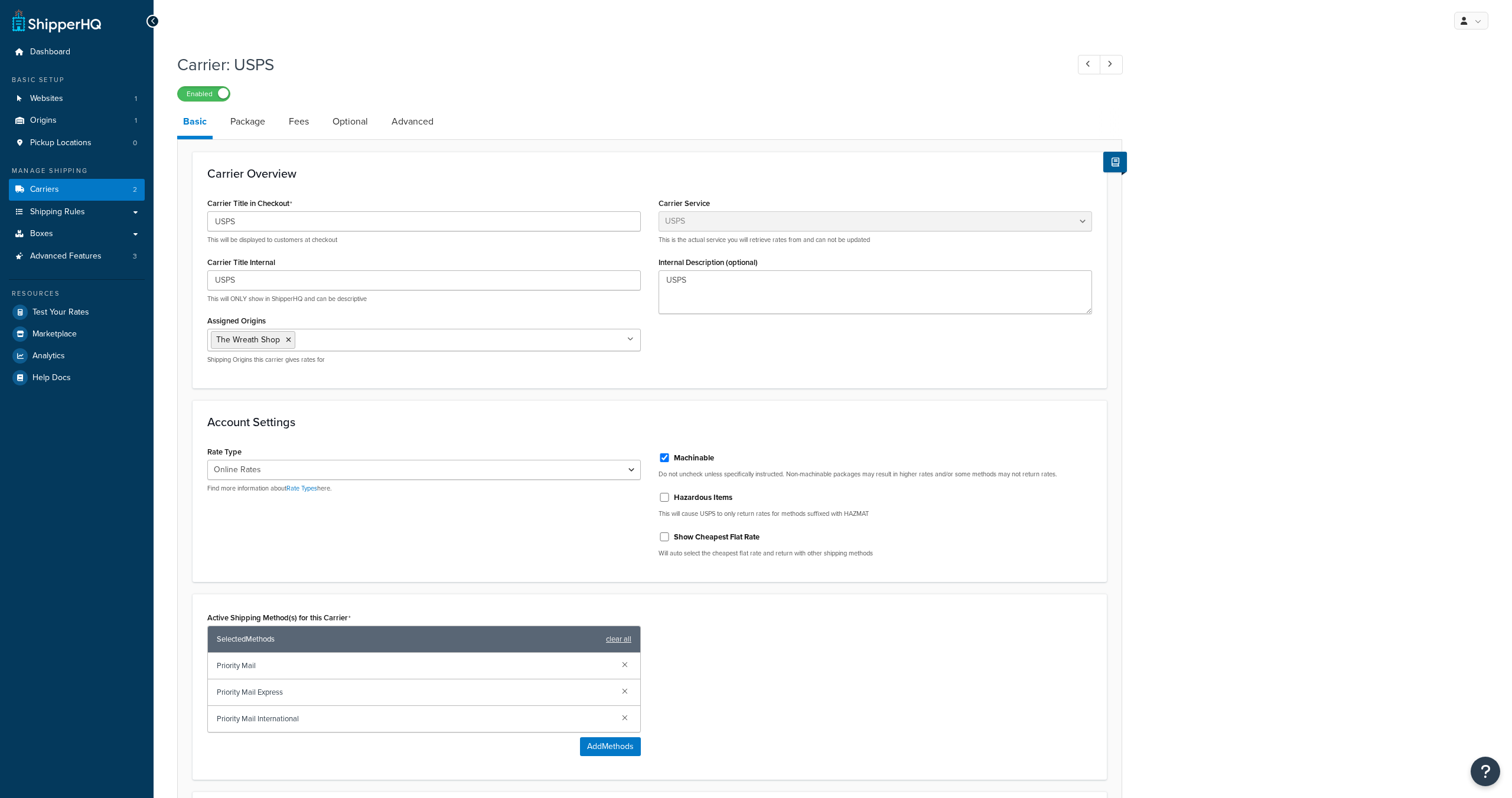
select select "usps"
select select "ONLINE"
click at [423, 124] on link "Advanced" at bounding box center [413, 121] width 54 height 28
select select "false"
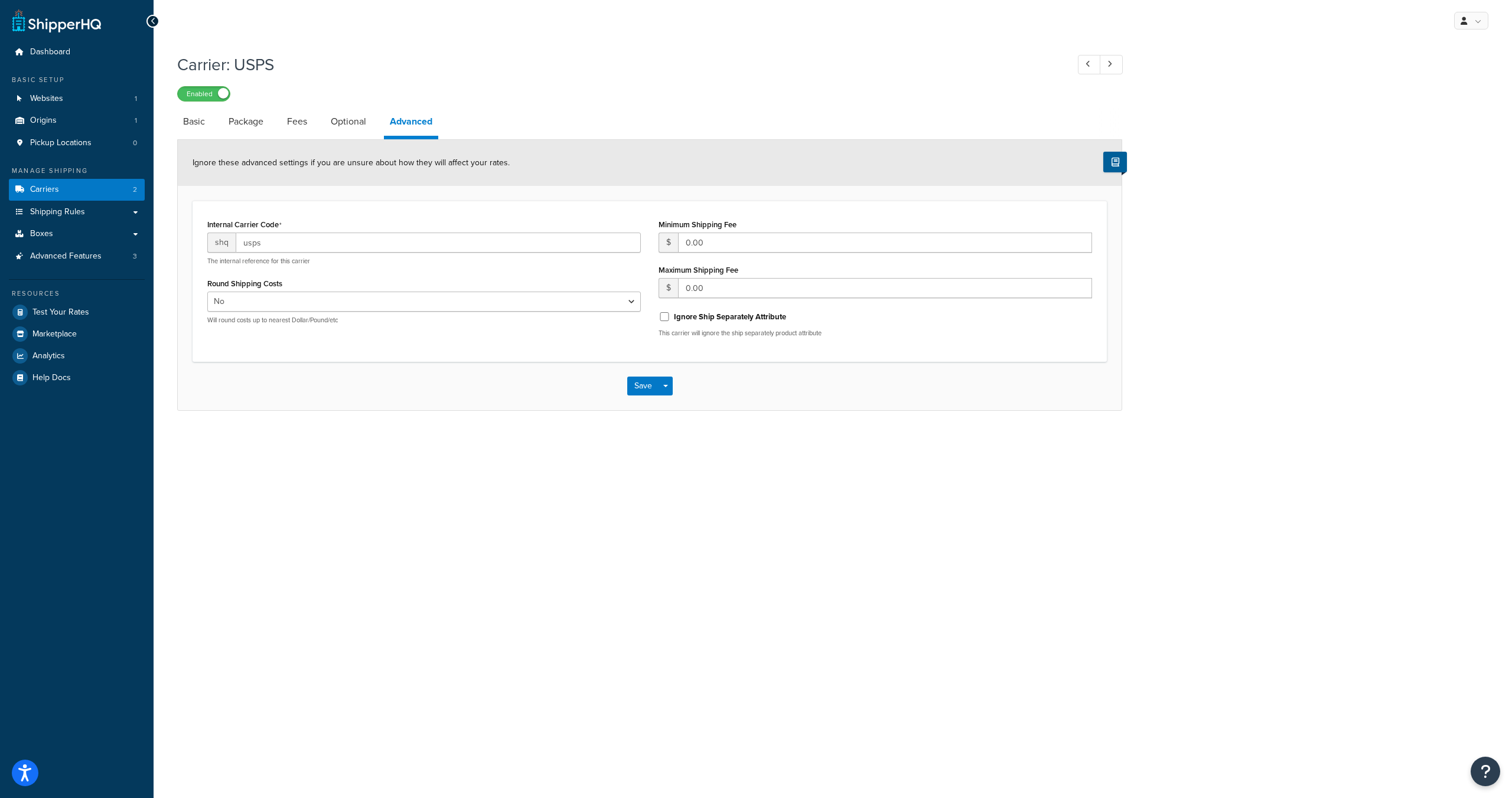
click at [393, 15] on div "My Profile Billing Global Settings Contact Us Logout" at bounding box center [833, 21] width 1358 height 41
click at [1481, 24] on link at bounding box center [1471, 21] width 34 height 18
click at [1430, 145] on link "Logout" at bounding box center [1435, 139] width 105 height 24
